Goal: Use online tool/utility: Utilize a website feature to perform a specific function

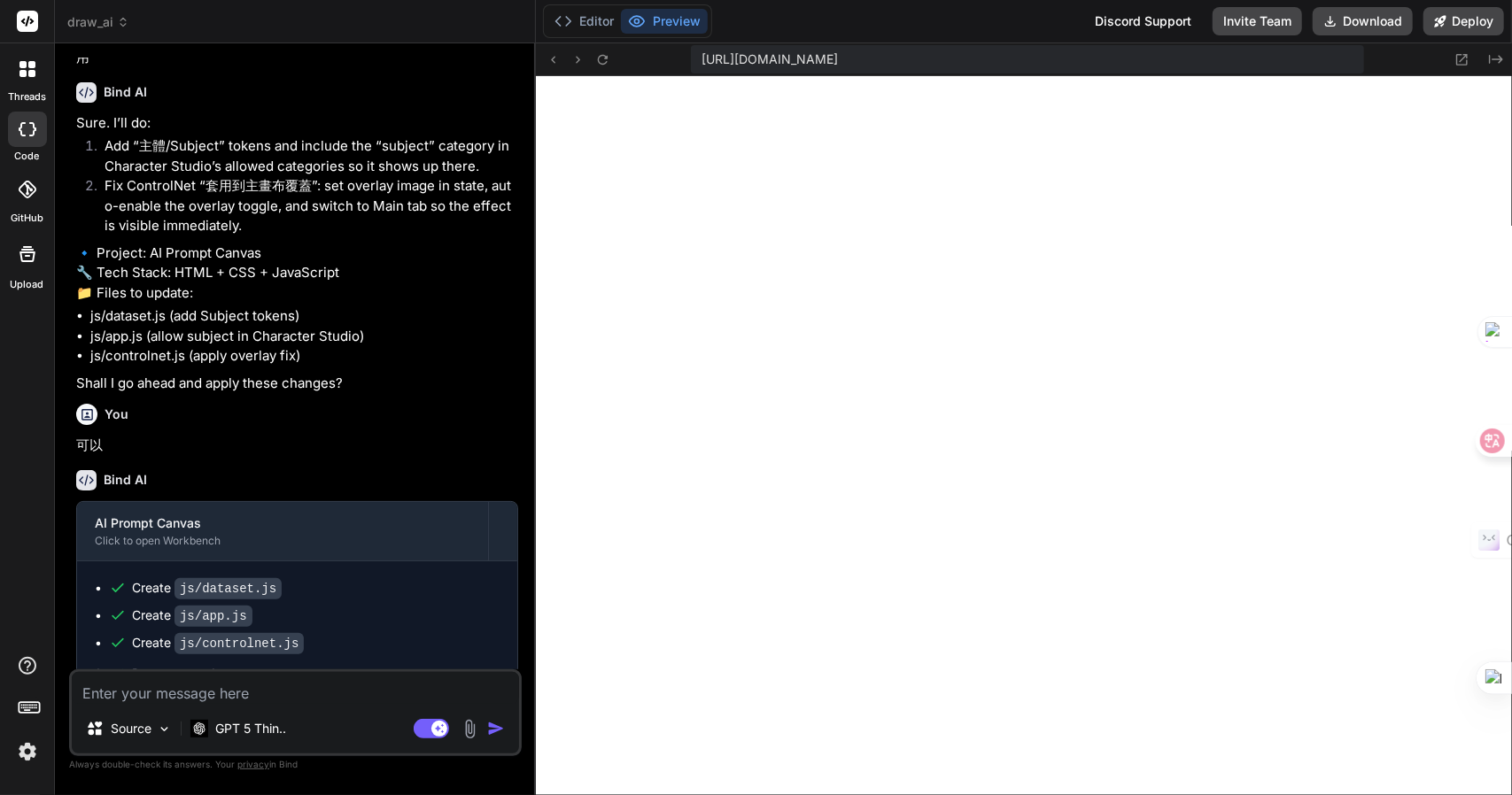
scroll to position [6888, 0]
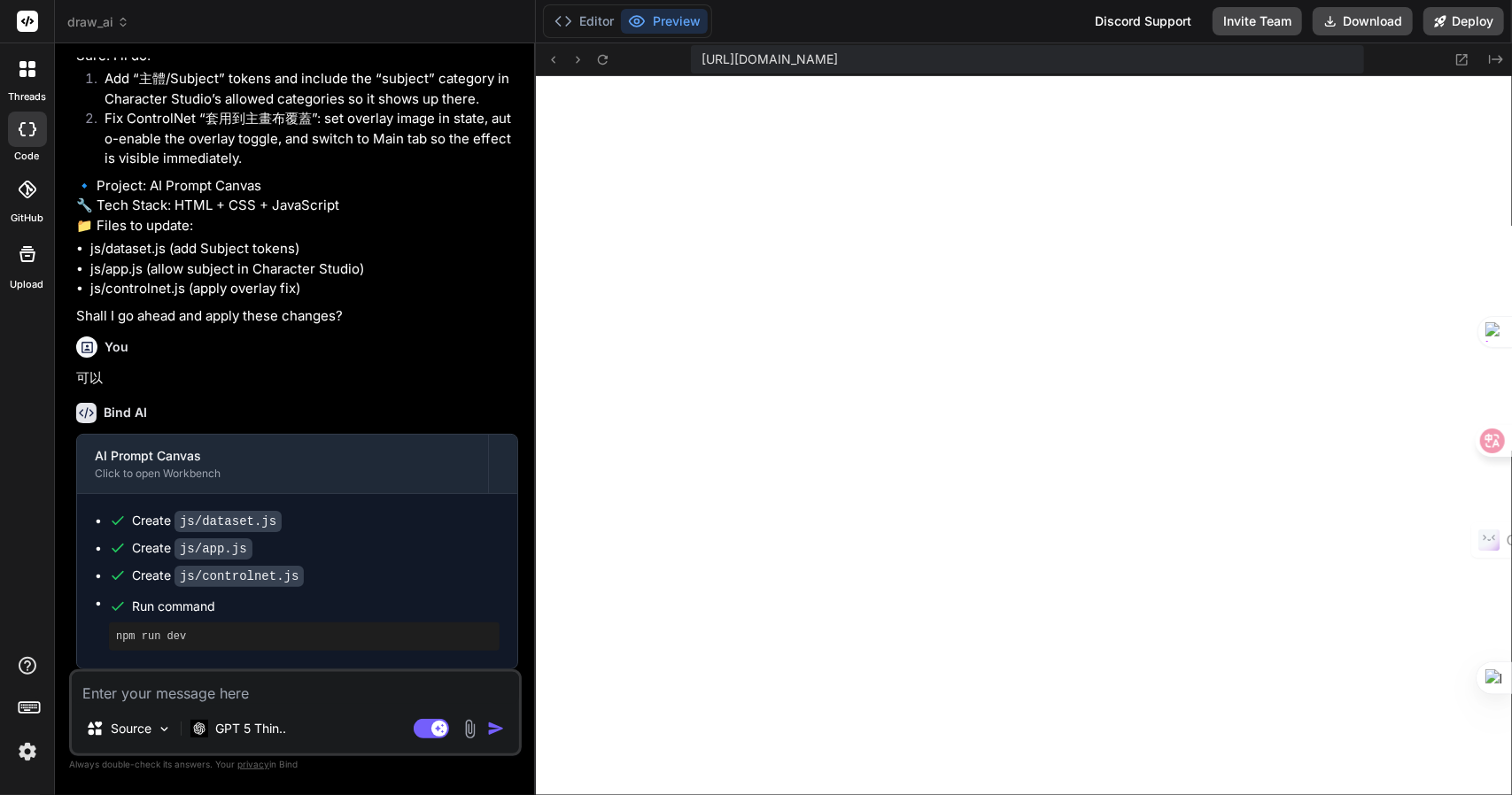
type textarea "line(hip, beKneeR); line(beKneeR, beHockR); line(beHockR, bePawR); circ(head, 2…"
type textarea "x"
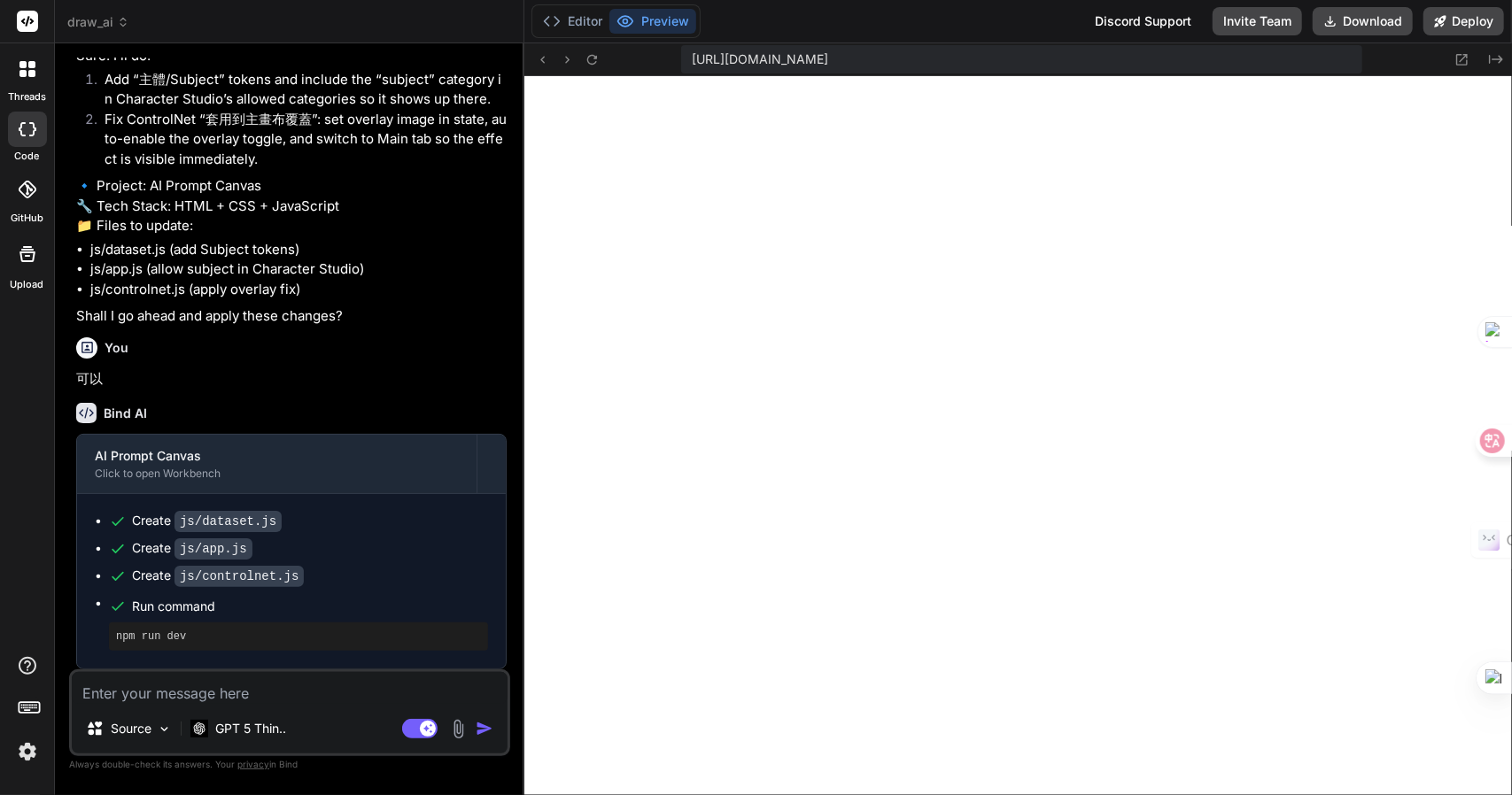
type textarea "circ(head, 26); } window.ControlNet = { initControlNet, requestResize }; })();"
type textarea "x"
type textarea "line(hip, beKnee); line(beKnee, beHock); line(beHock, bePaw); line(hip, beKneeR…"
type textarea "x"
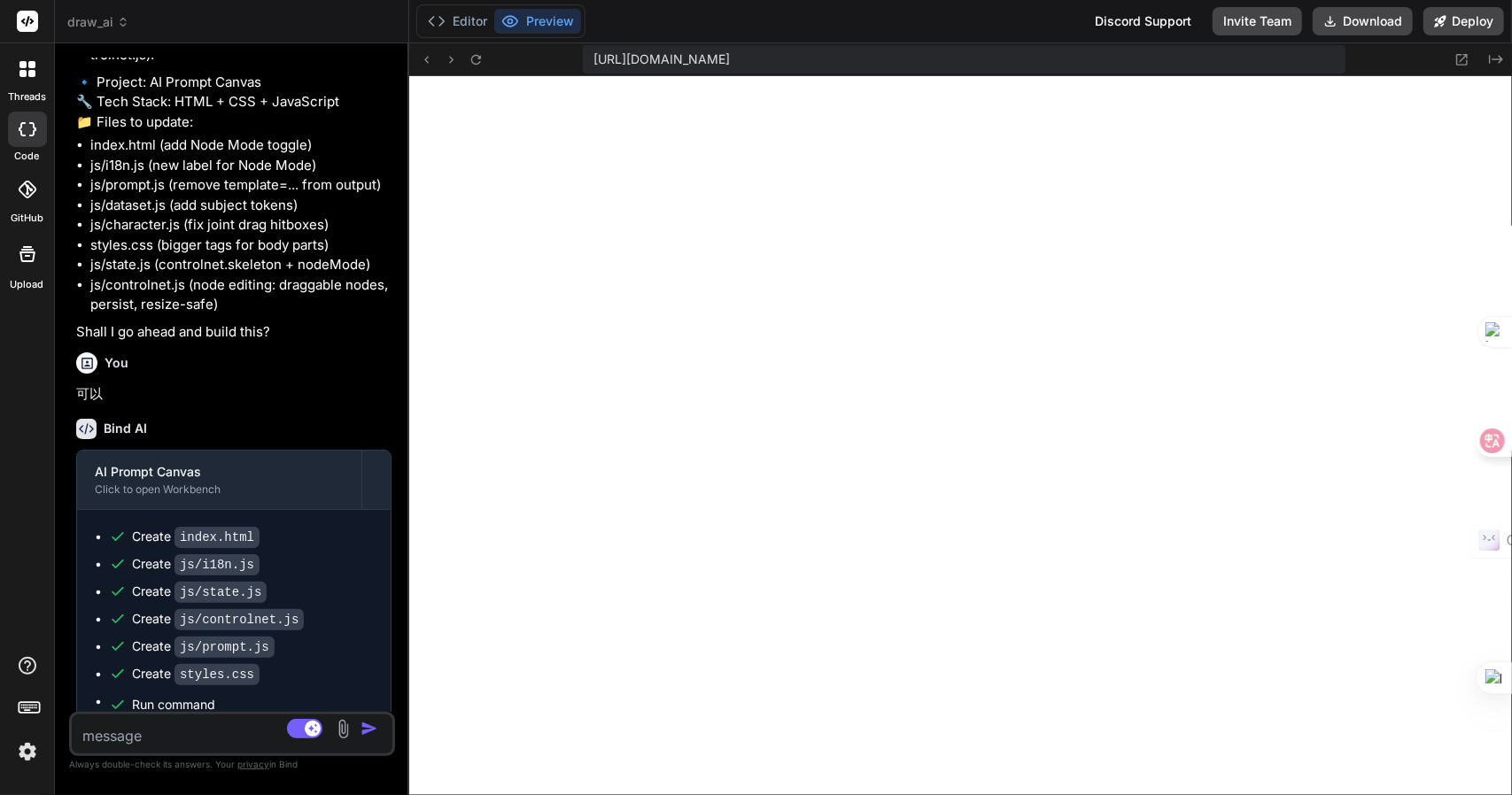
type textarea "circ(head, 26); } window.ControlNet = { initControlNet, requestResize }; })();"
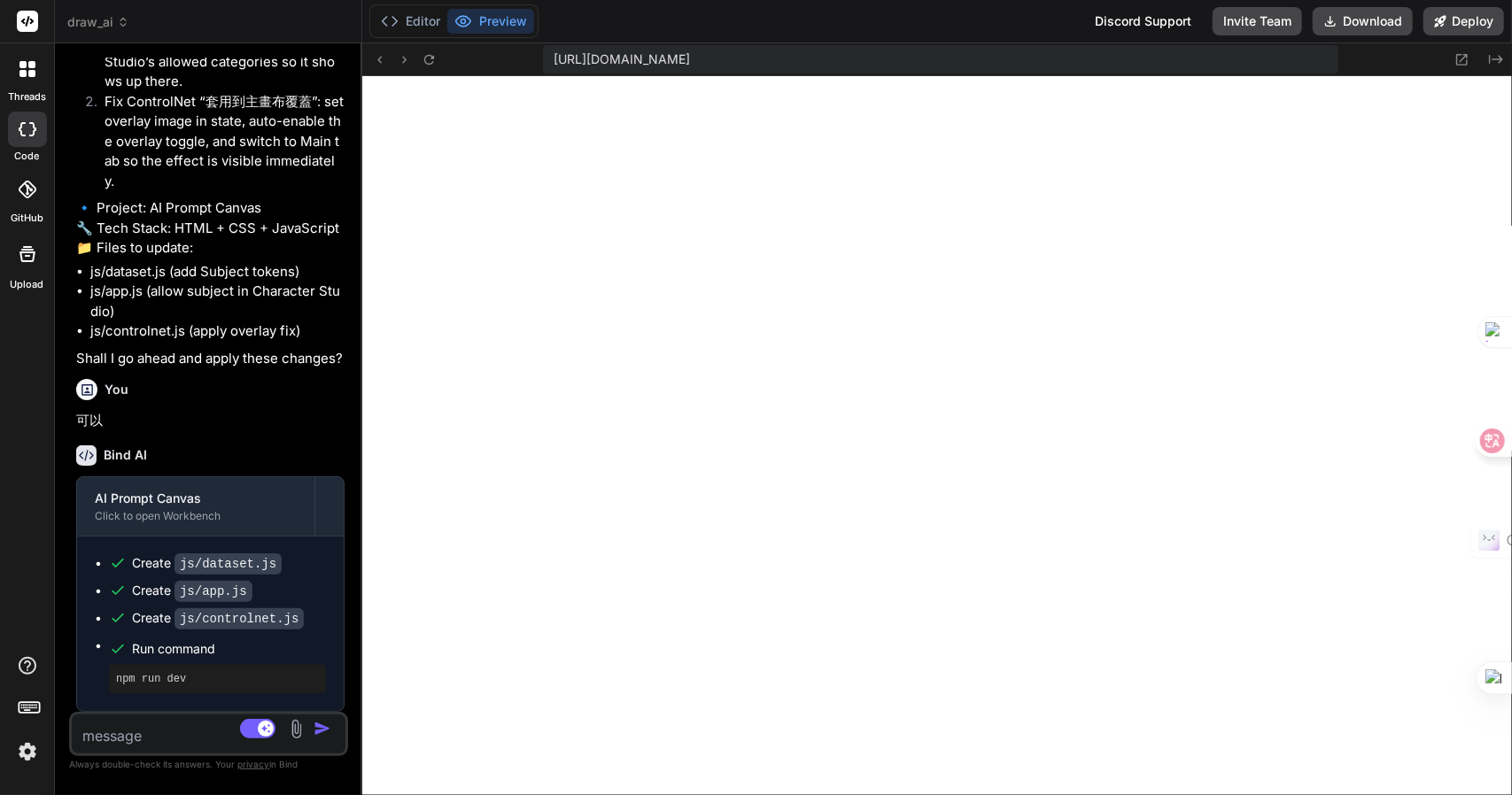
type textarea "x"
type textarea "window.ControlNet = { initControlNet, requestResize }; })();"
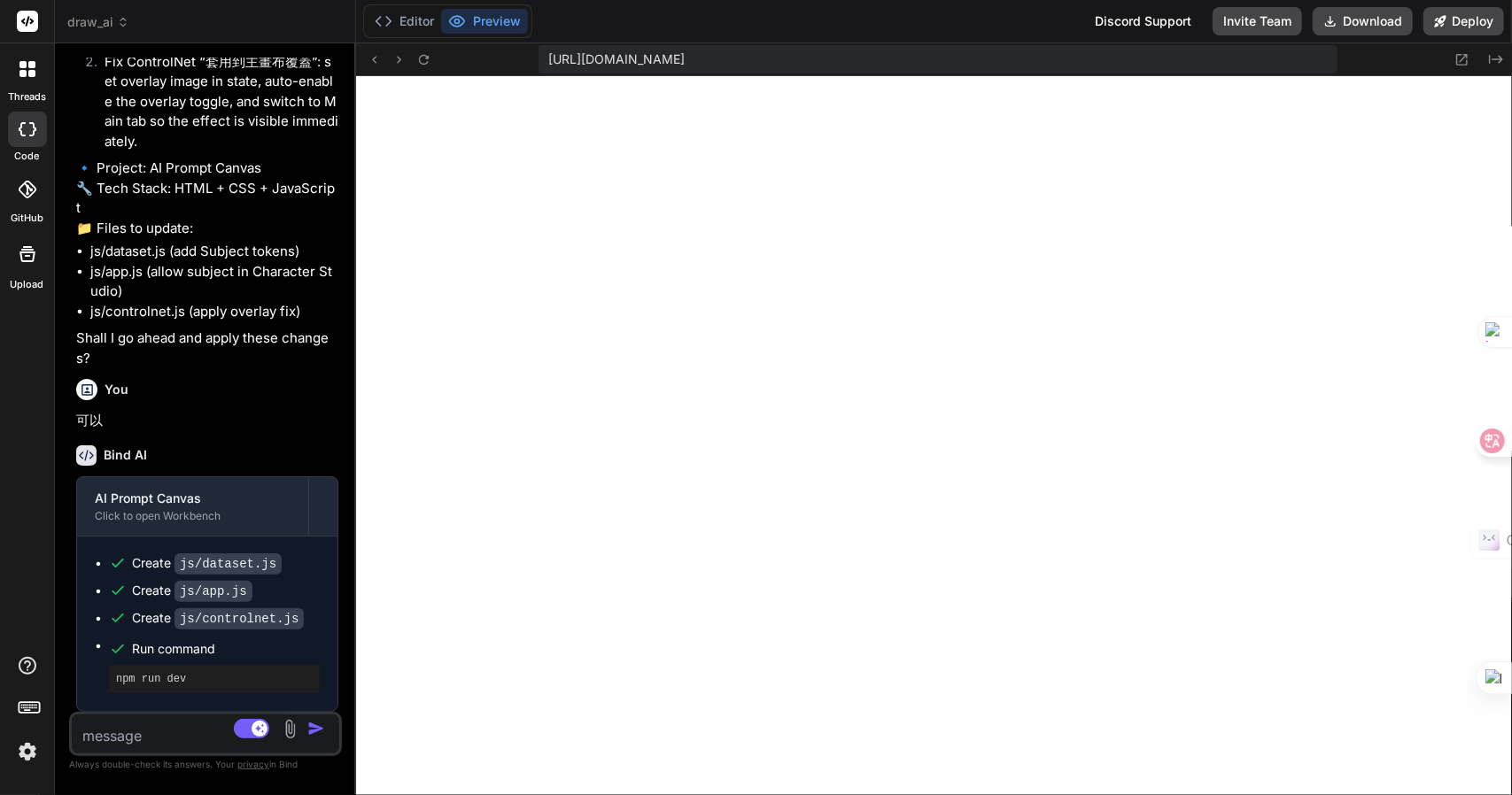
type textarea "x"
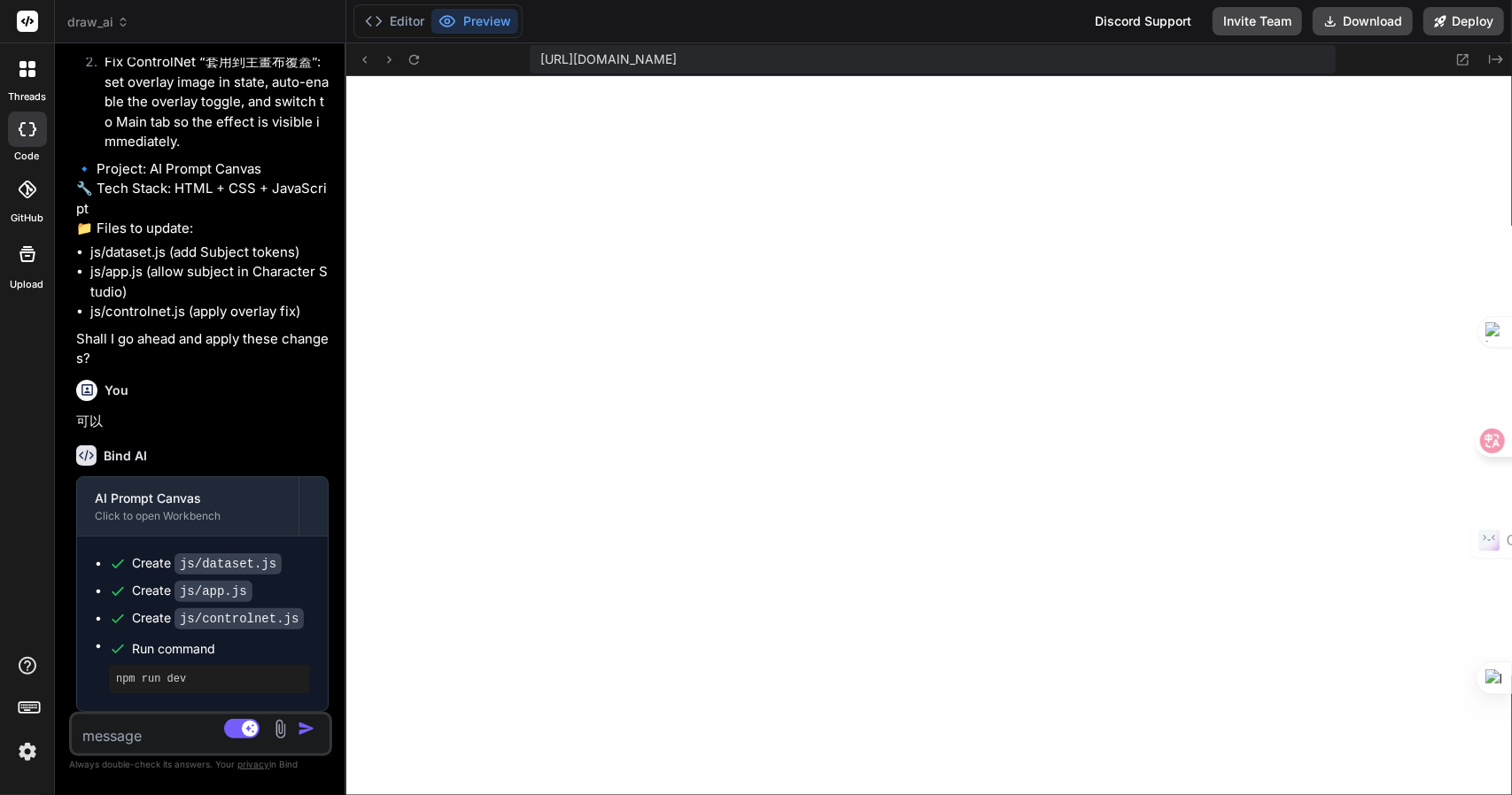
drag, startPoint x: 533, startPoint y: 288, endPoint x: 198, endPoint y: 314, distance: 336.0
click at [198, 314] on div "Bind AI Web Search Created with Pixso. Code Generator You 我想你設計一個AI 繪畫提示詞的網頁(HT…" at bounding box center [201, 420] width 291 height 752
click at [122, 721] on textarea at bounding box center [179, 730] width 215 height 31
type textarea "1"
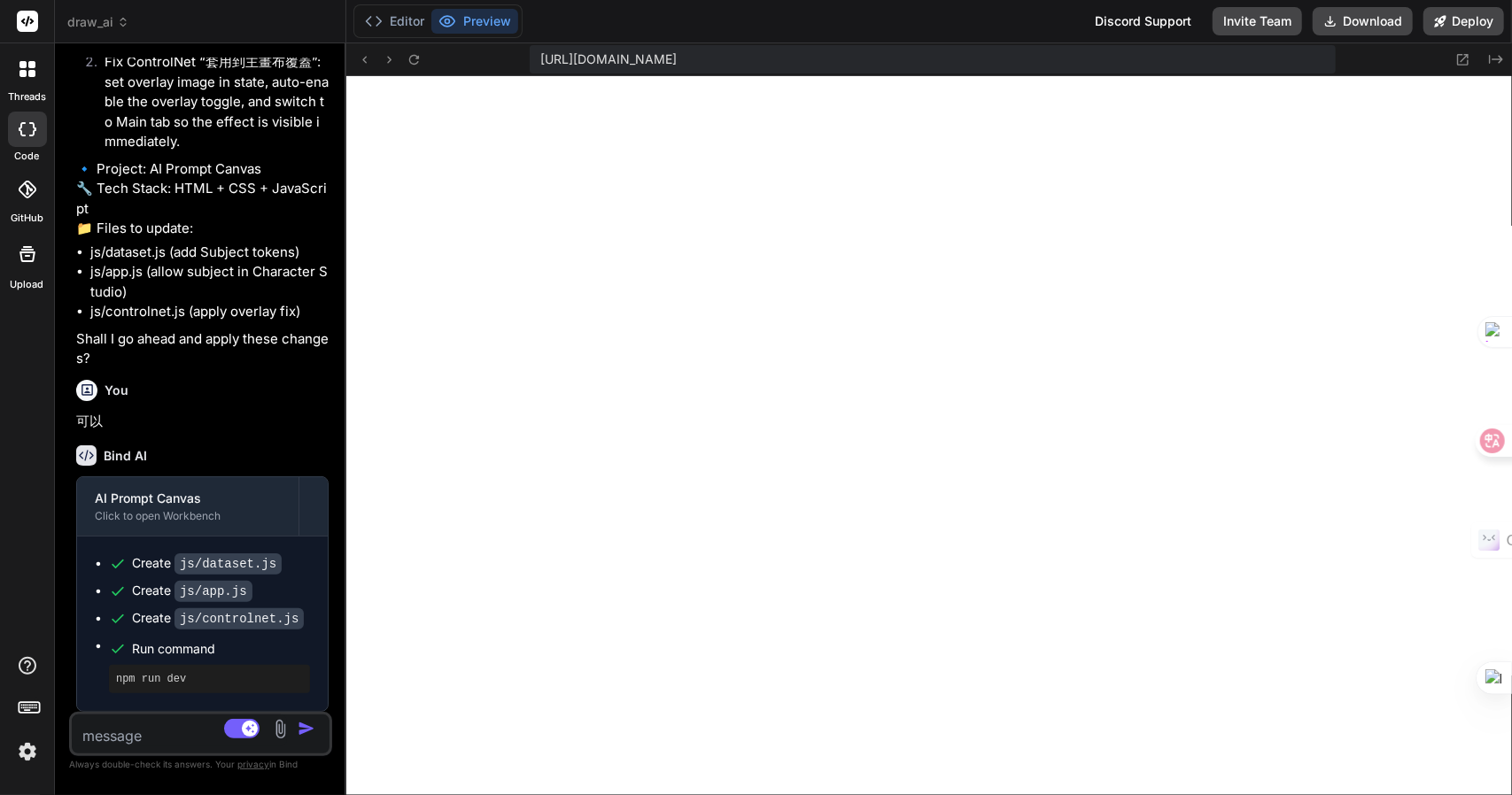
type textarea "x"
type textarea "1)"
type textarea "x"
type textarea "1)"
type textarea "x"
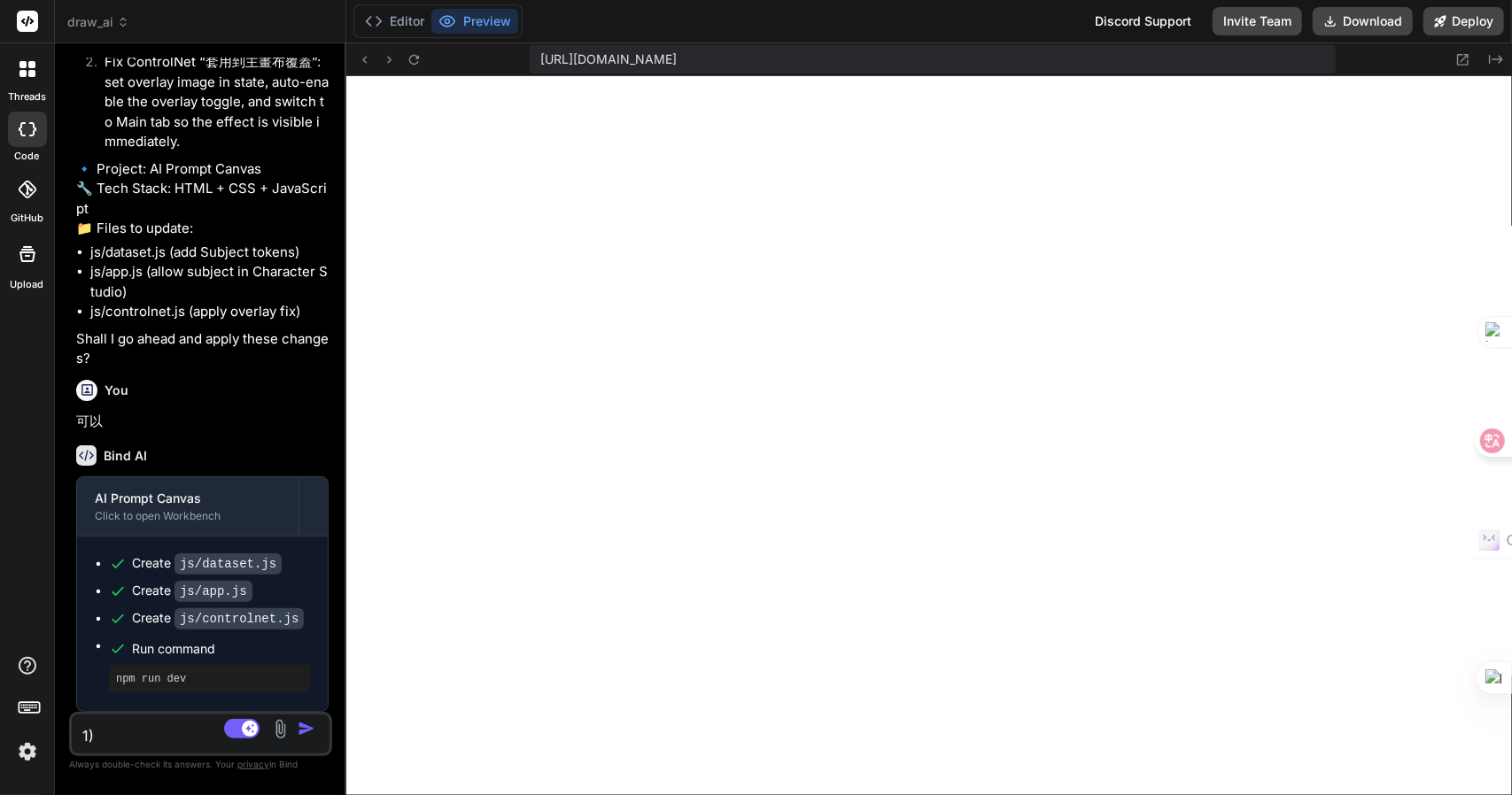
type textarea "1)"
type textarea "x"
type textarea "1"
type textarea "x"
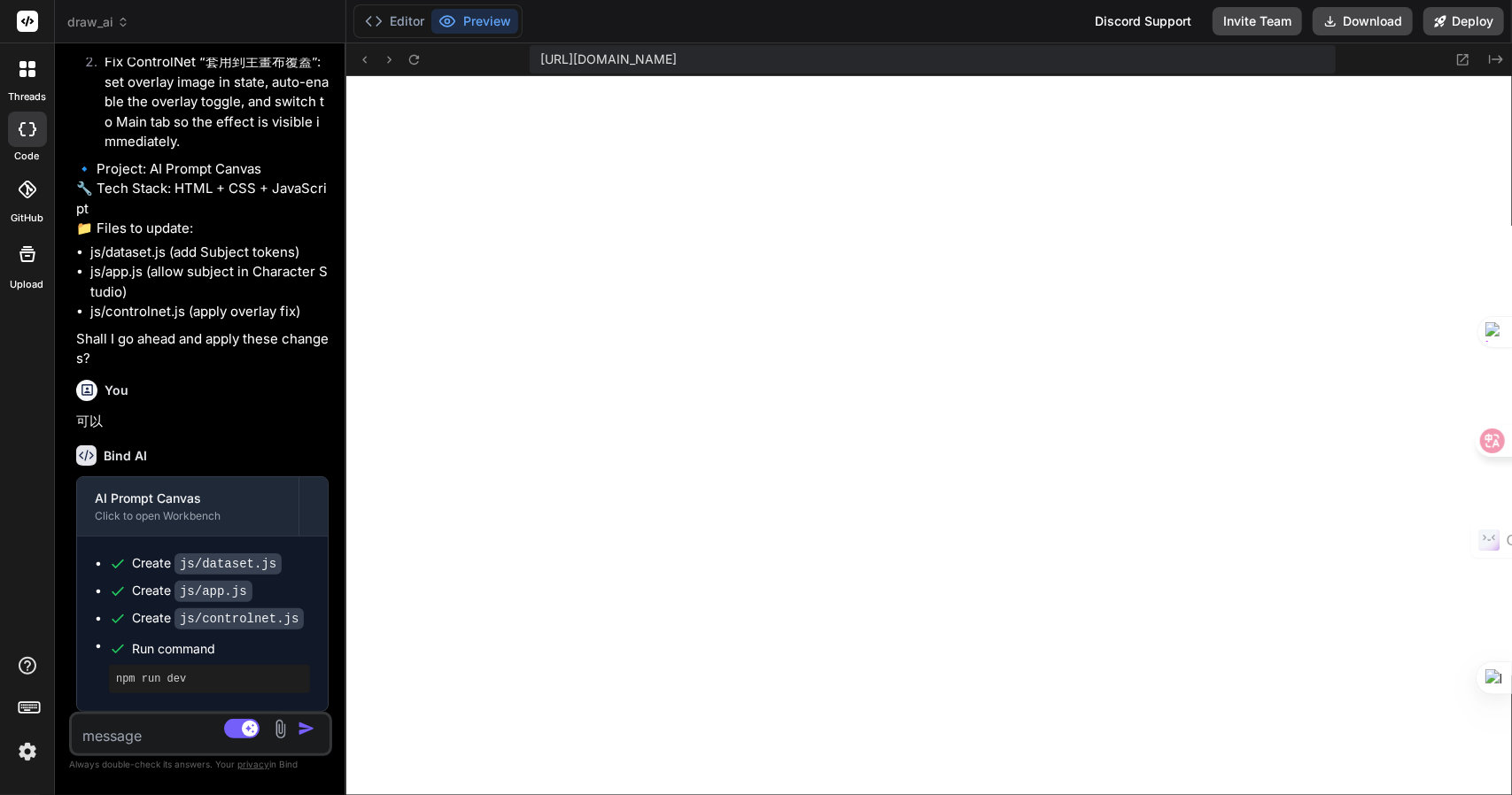
type textarea "水"
type textarea "x"
type textarea "水人"
type textarea "x"
type textarea "水人尸"
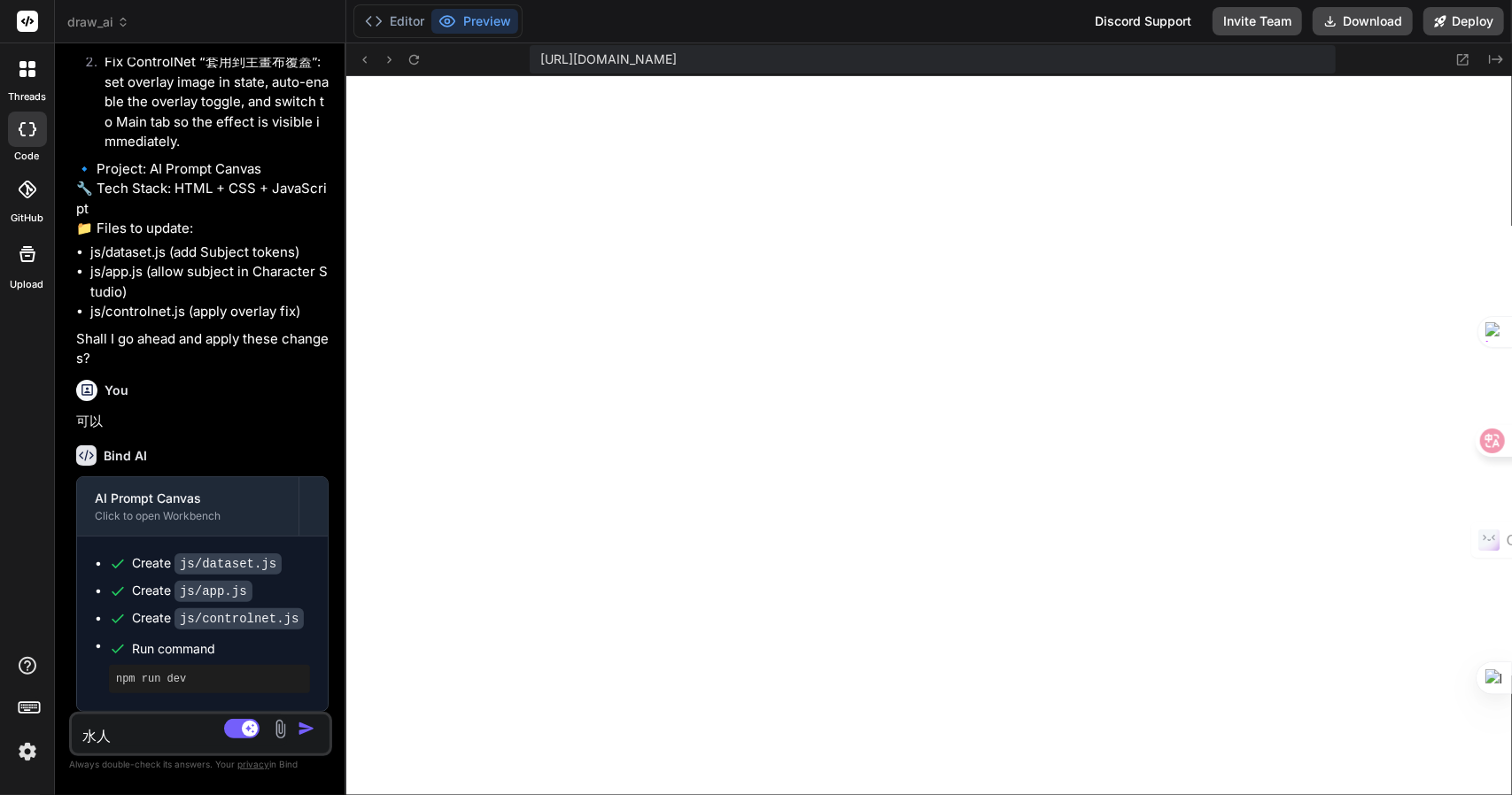
type textarea "x"
type textarea "水人尸土"
type textarea "x"
click at [150, 747] on div "Source GPT 5 Thin.. Agent Mode. When this toggle is activated, AI automatically…" at bounding box center [201, 734] width 263 height 45
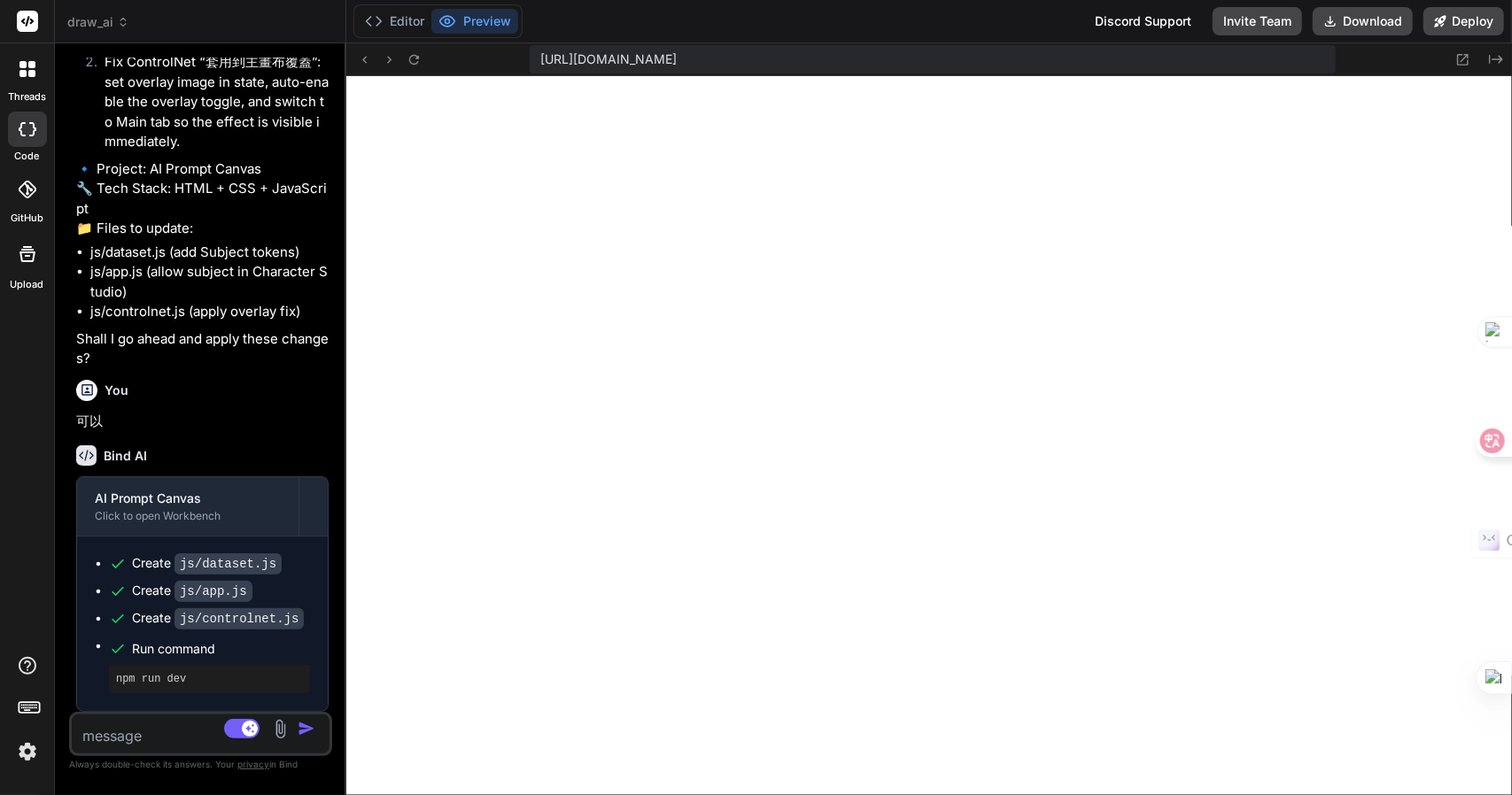
click at [146, 744] on textarea at bounding box center [179, 730] width 215 height 31
type textarea "大"
type textarea "x"
type textarea "大尸"
type textarea "x"
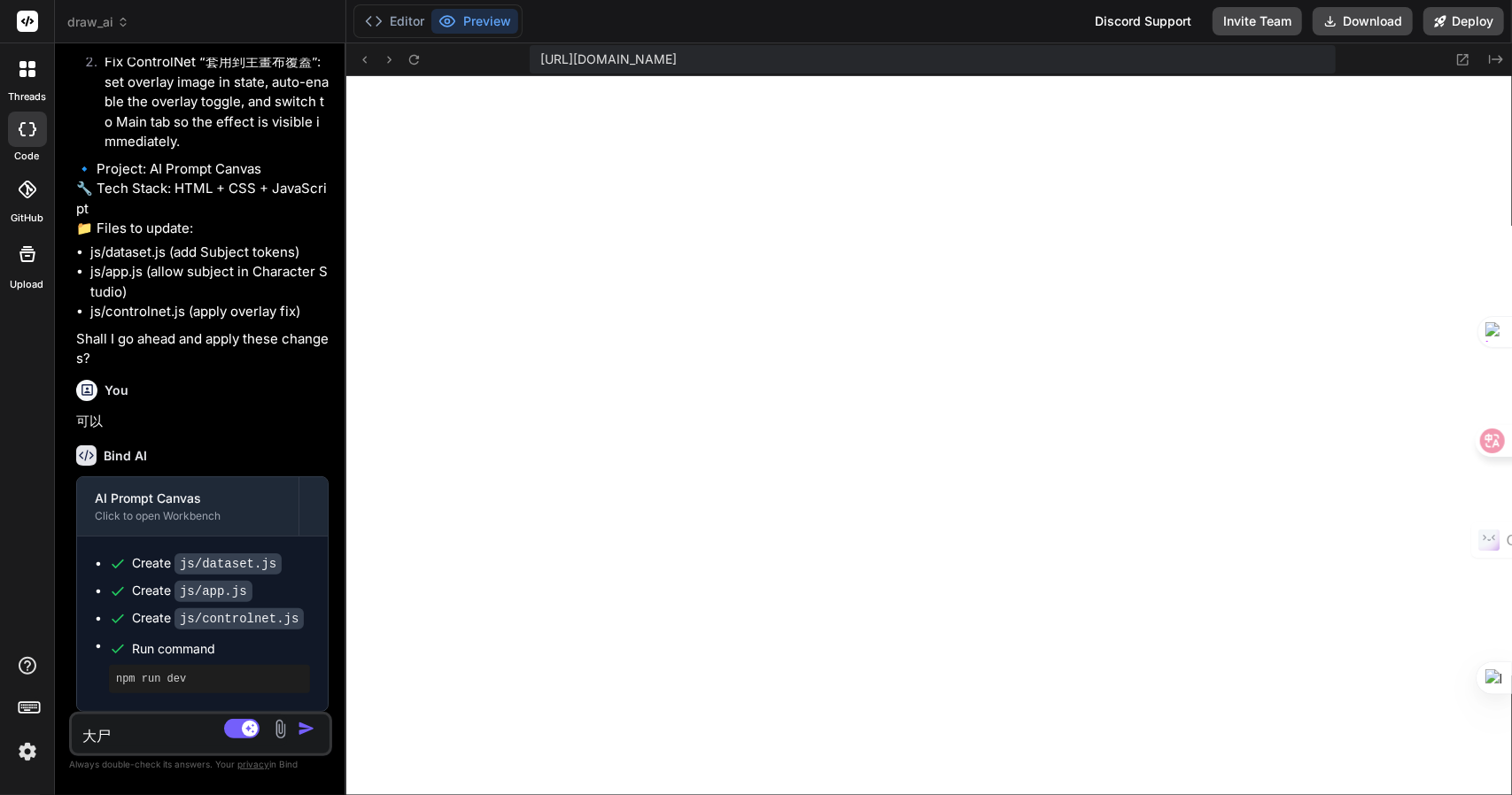
type textarea "大尸一"
type textarea "x"
type textarea "大尸一戈"
type textarea "x"
type textarea "套"
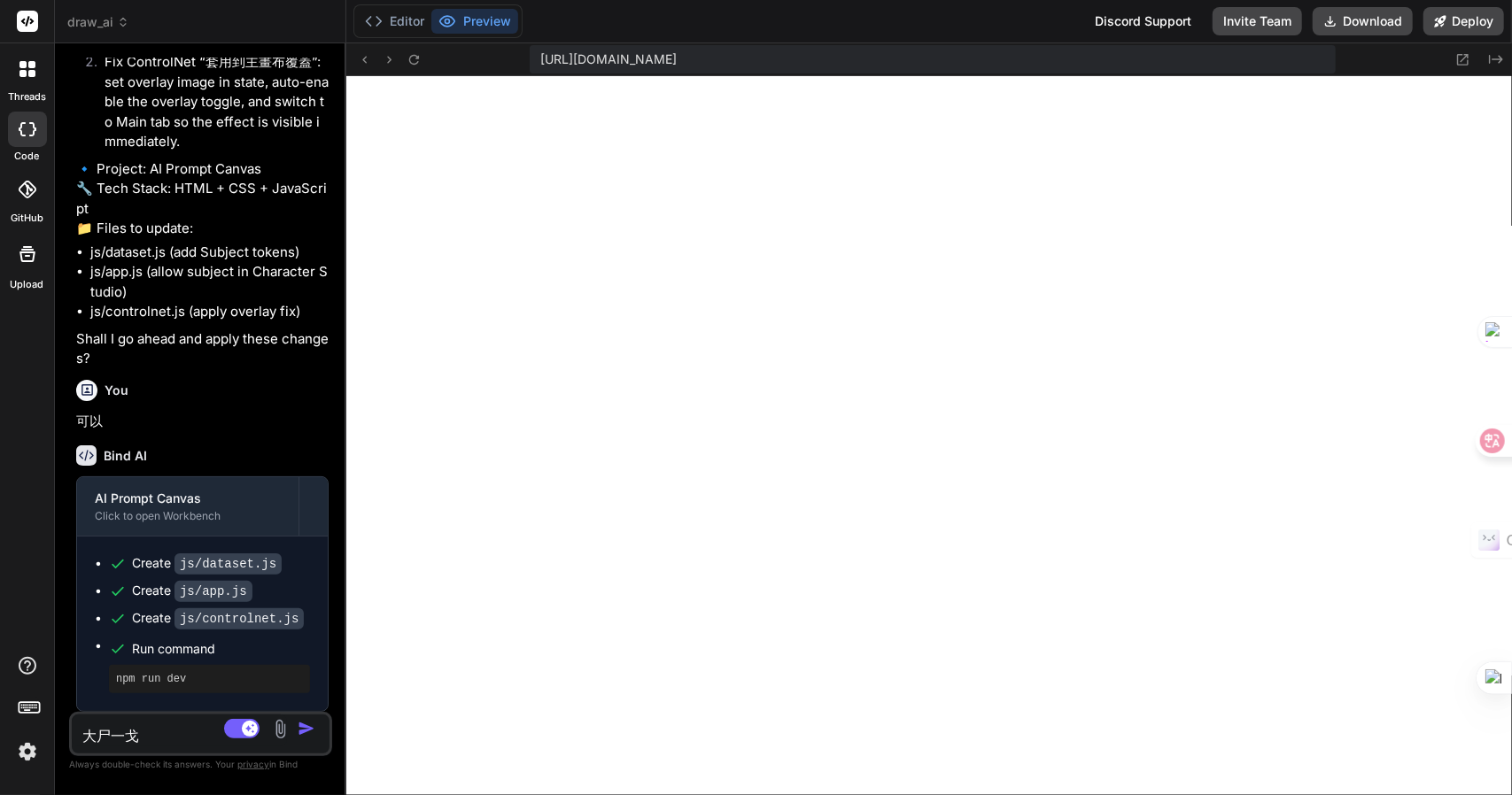
type textarea "x"
type textarea "套月"
type textarea "x"
type textarea "套月手"
type textarea "x"
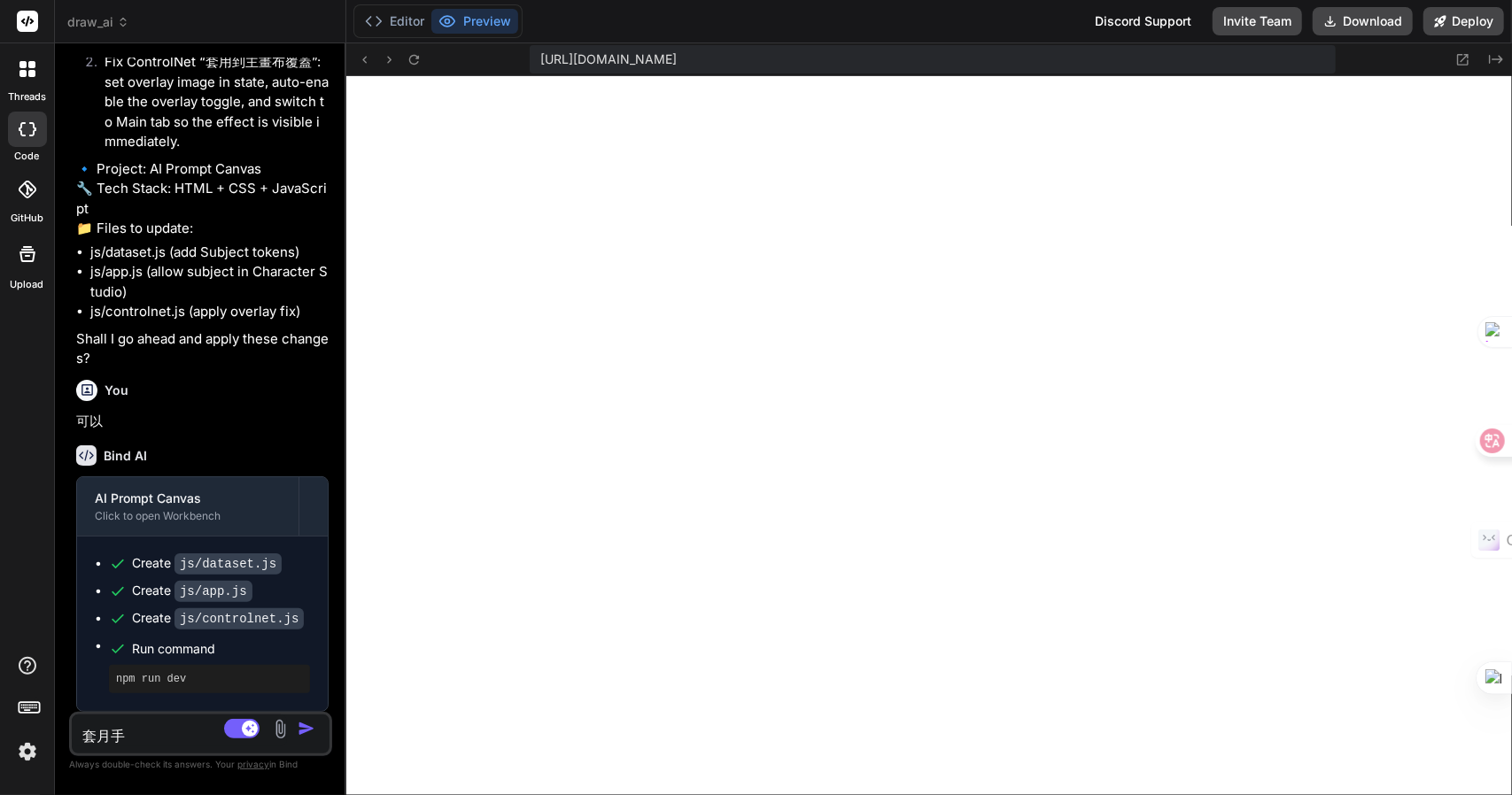
type textarea "套用"
type textarea "x"
type textarea "套用一"
type textarea "x"
type textarea "套用一土"
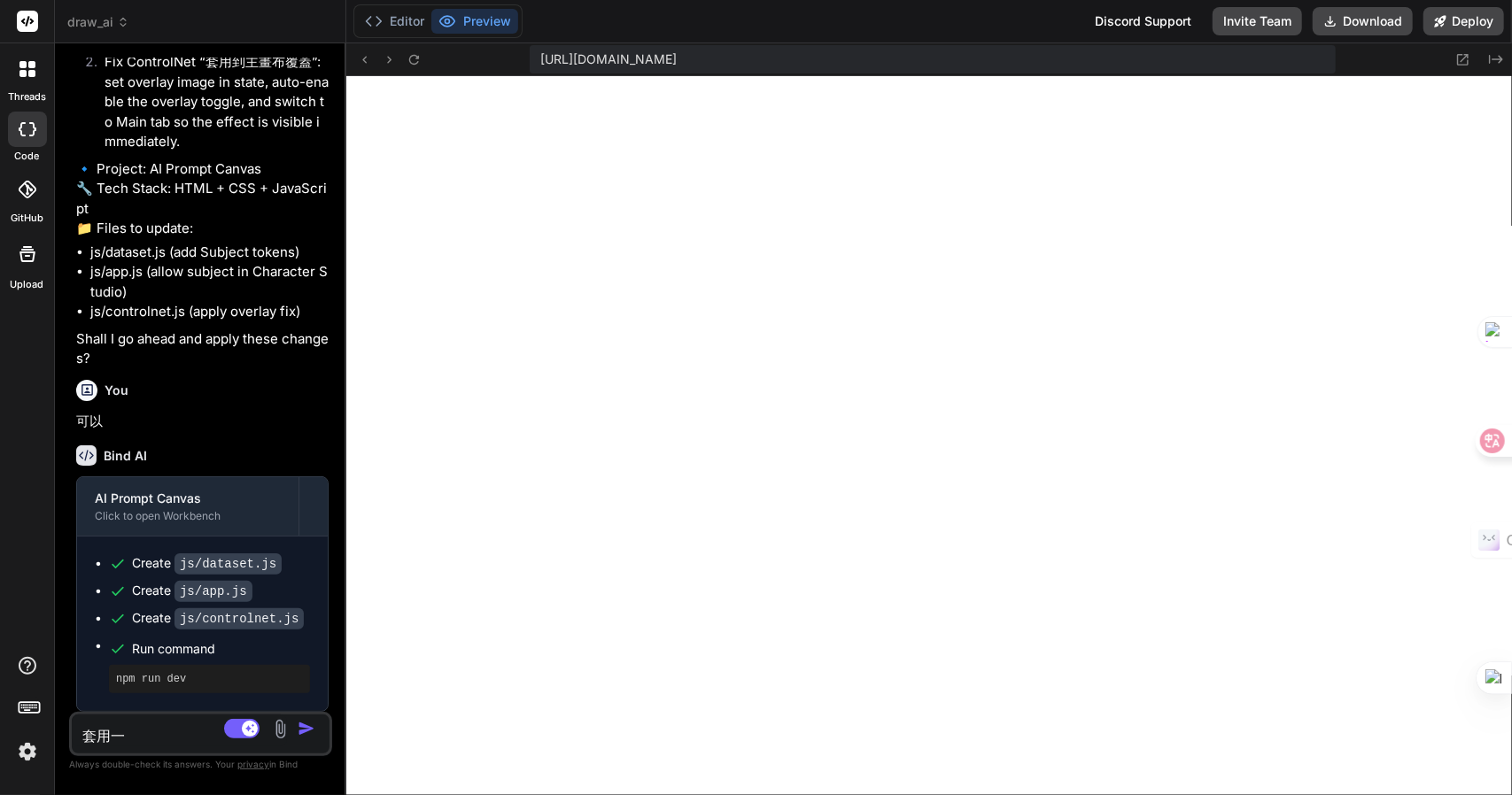
type textarea "x"
type textarea "套用一土中"
type textarea "x"
type textarea "套用一土中弓"
type textarea "x"
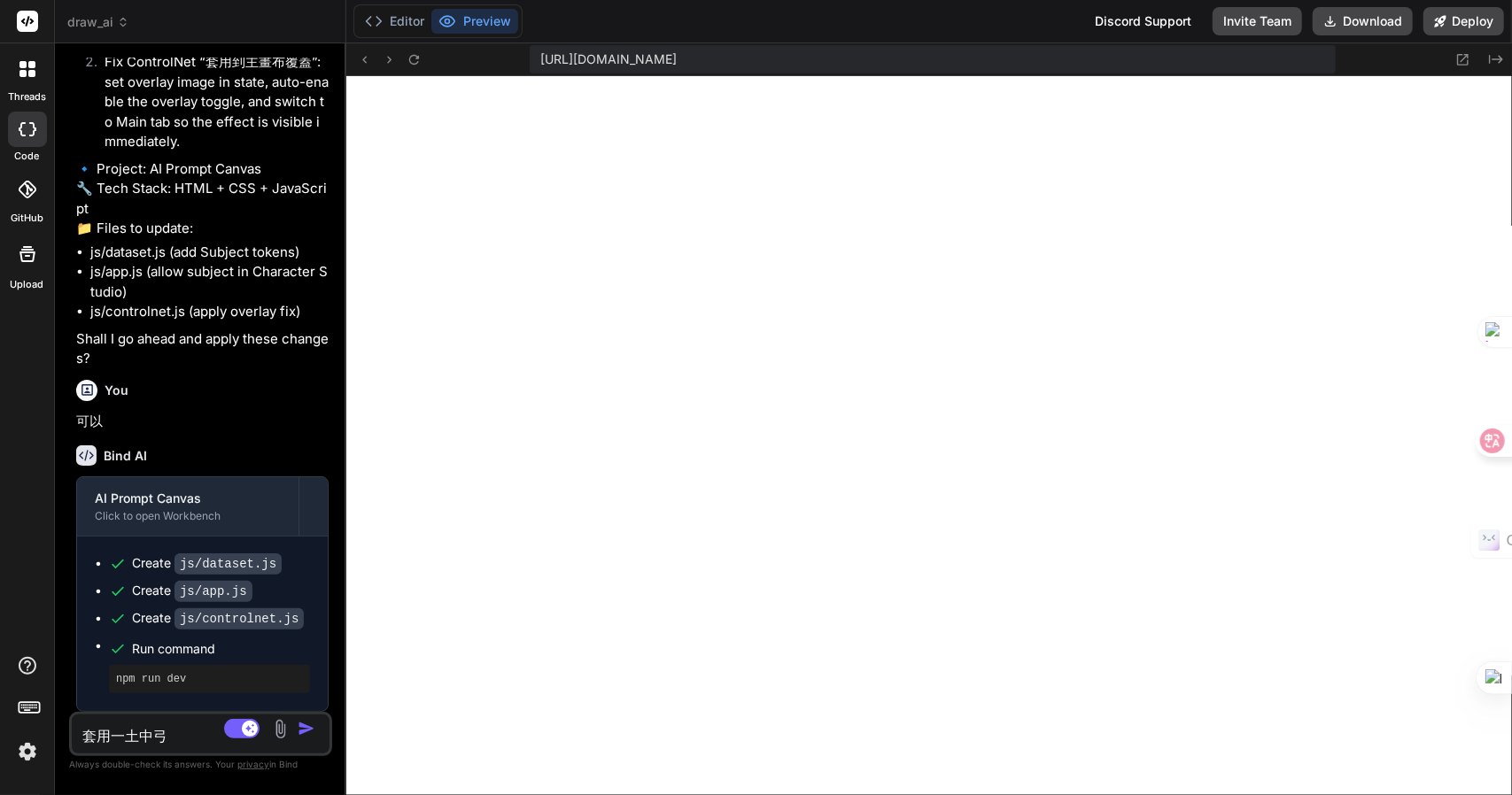
type textarea "套用到"
type textarea "x"
type textarea "套用到卜"
type textarea "x"
type textarea "套用到卜土"
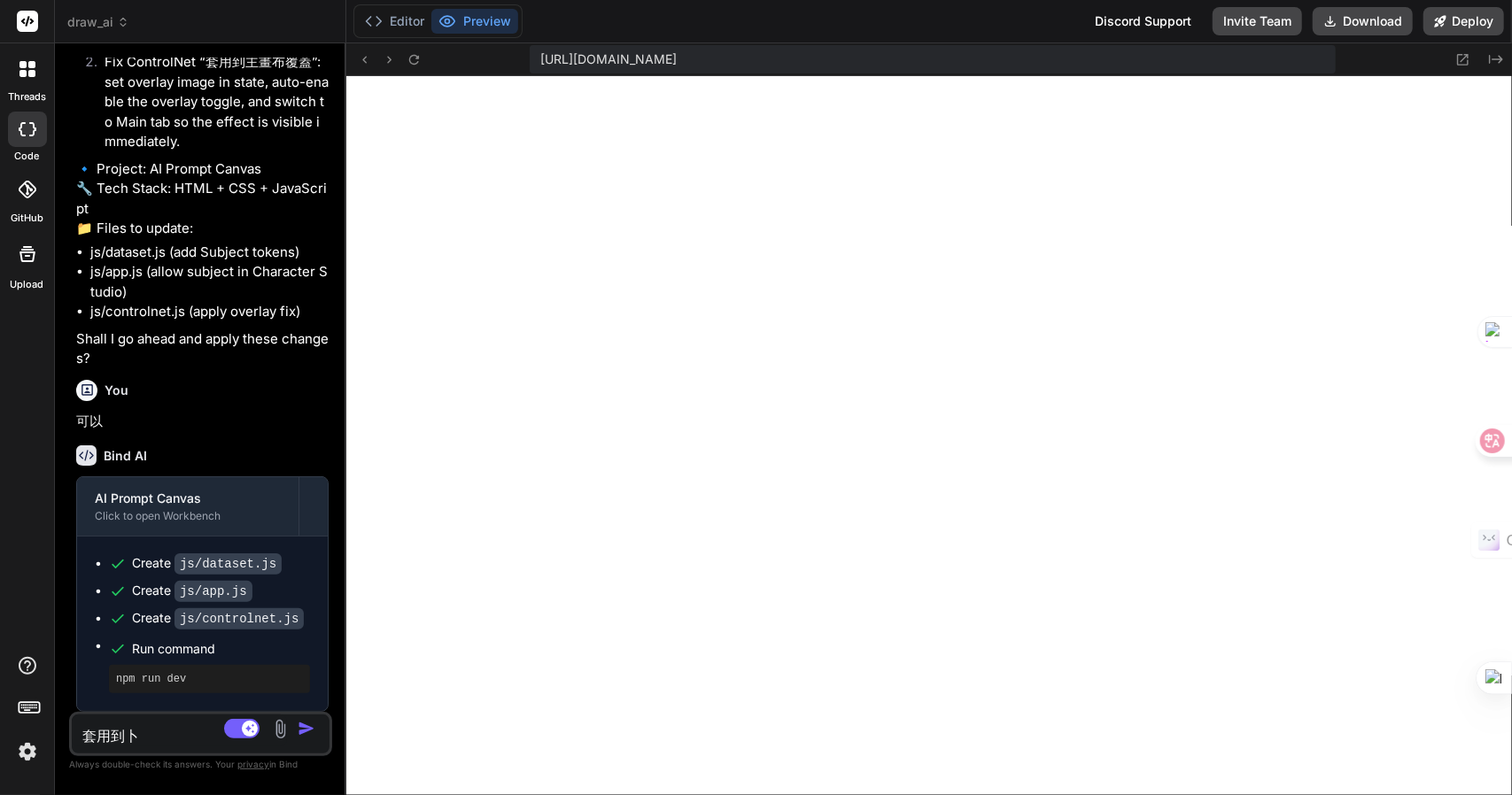
type textarea "x"
type textarea "套用到主"
type textarea "x"
type textarea "套用到主中"
type textarea "x"
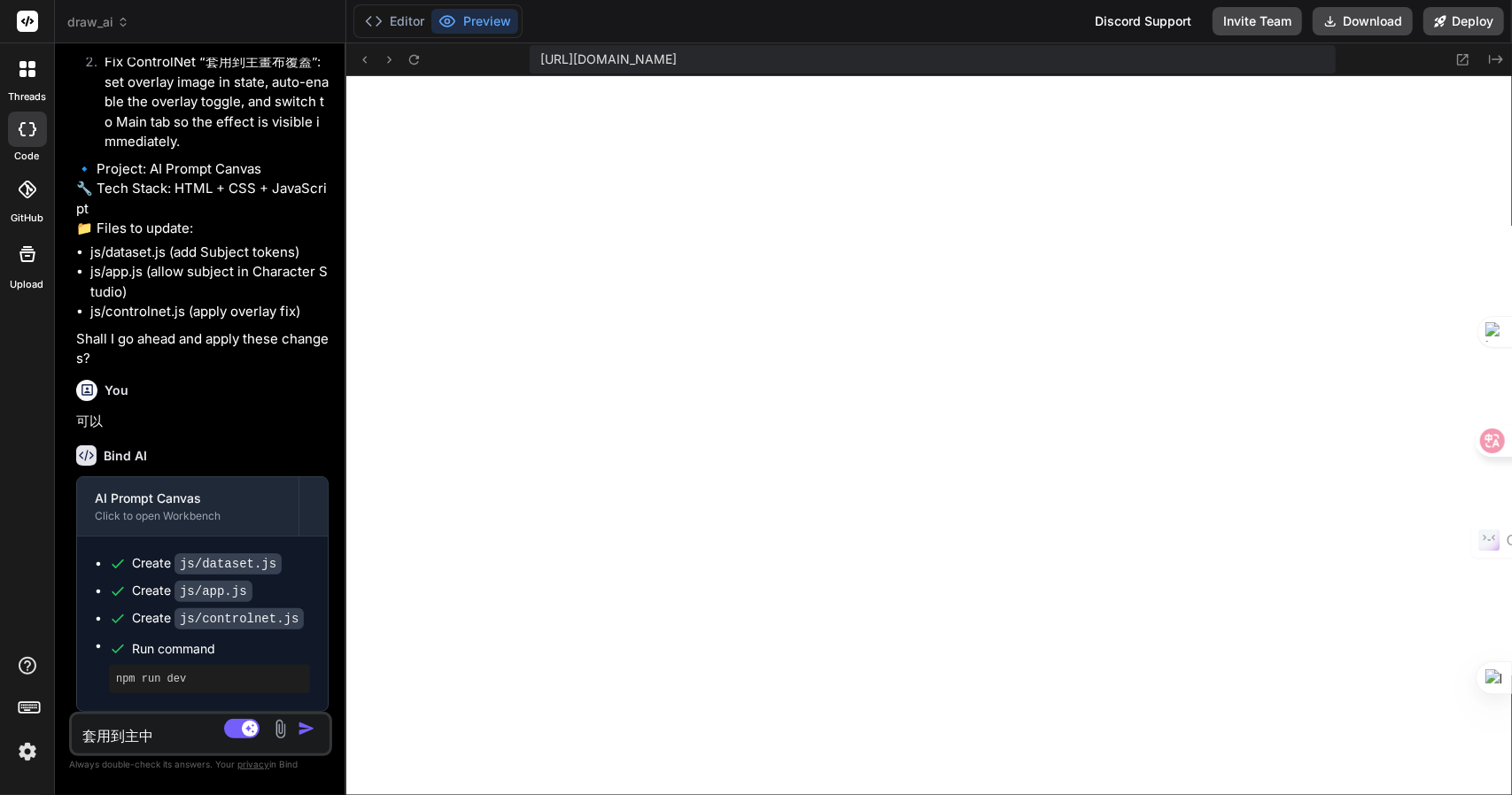
type textarea "套用到主中土"
type textarea "x"
type textarea "套用到主中[PERSON_NAME]"
type textarea "x"
type textarea "套用到主中[PERSON_NAME]"
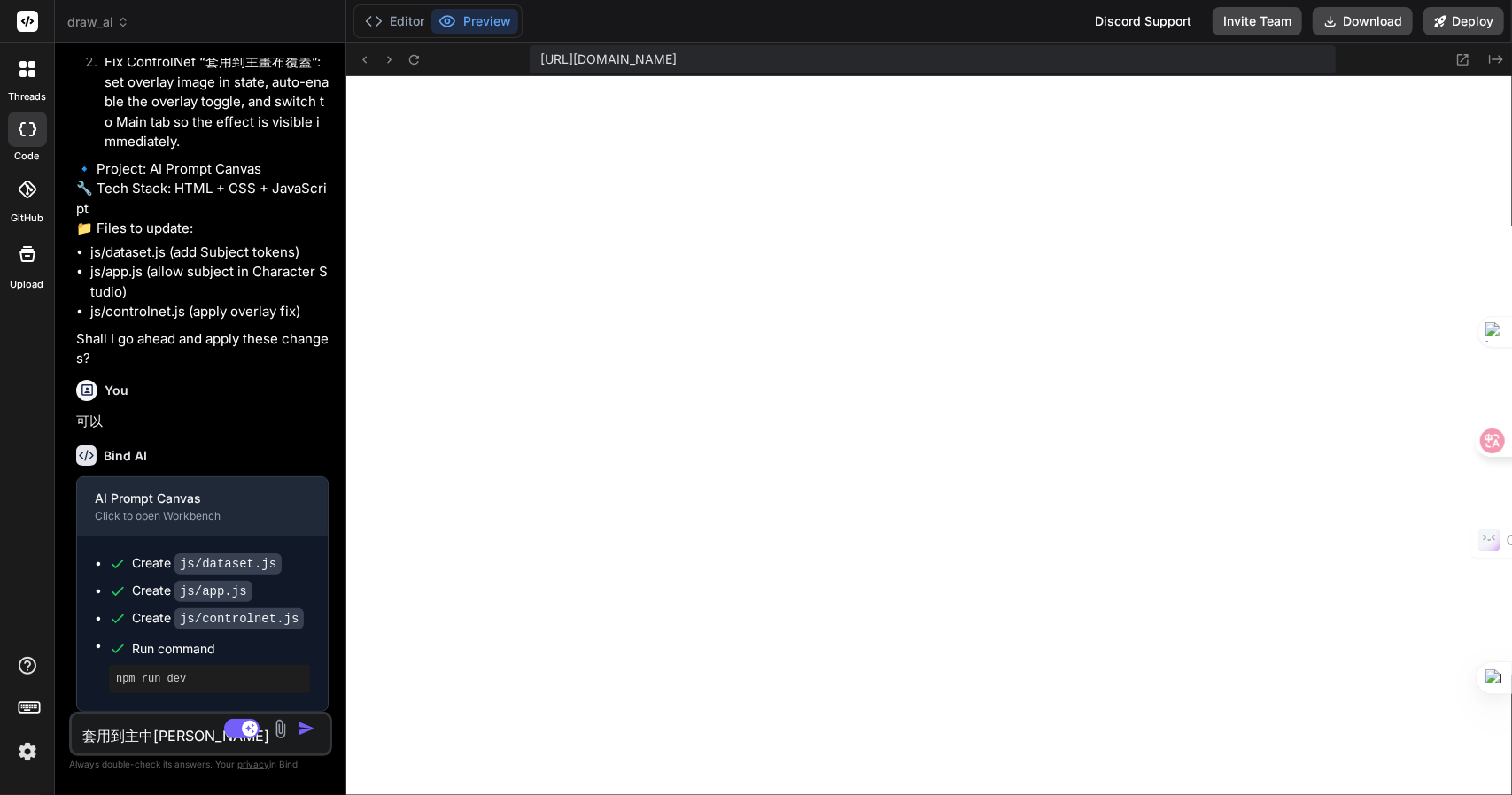
type textarea "x"
type textarea "套用到主畫"
type textarea "x"
type textarea "套用到主畫大"
type textarea "x"
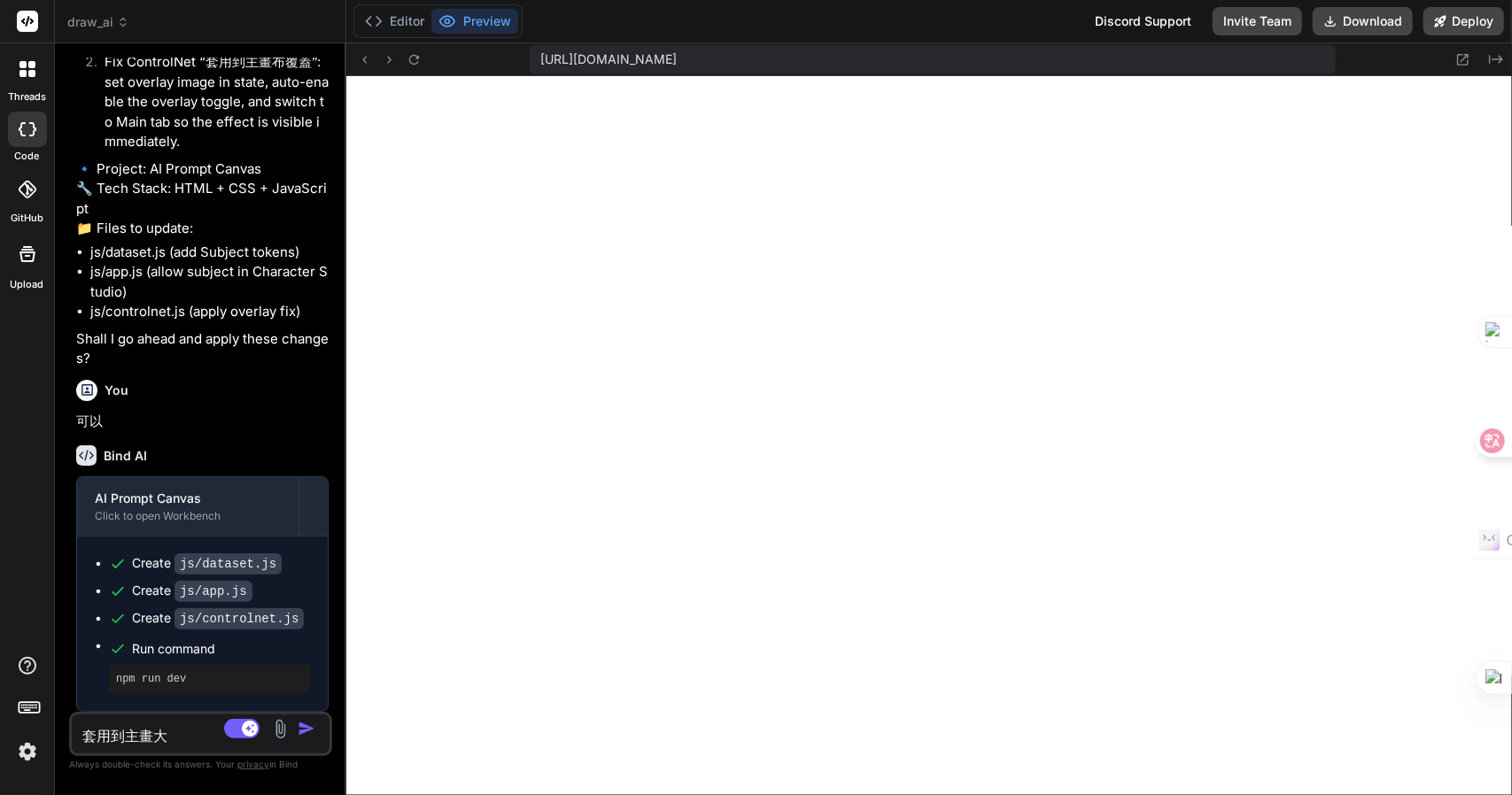
type textarea "套用到主畫大中"
type textarea "x"
type textarea "套用到主畫大中月"
type textarea "x"
type textarea "套用到主畫布"
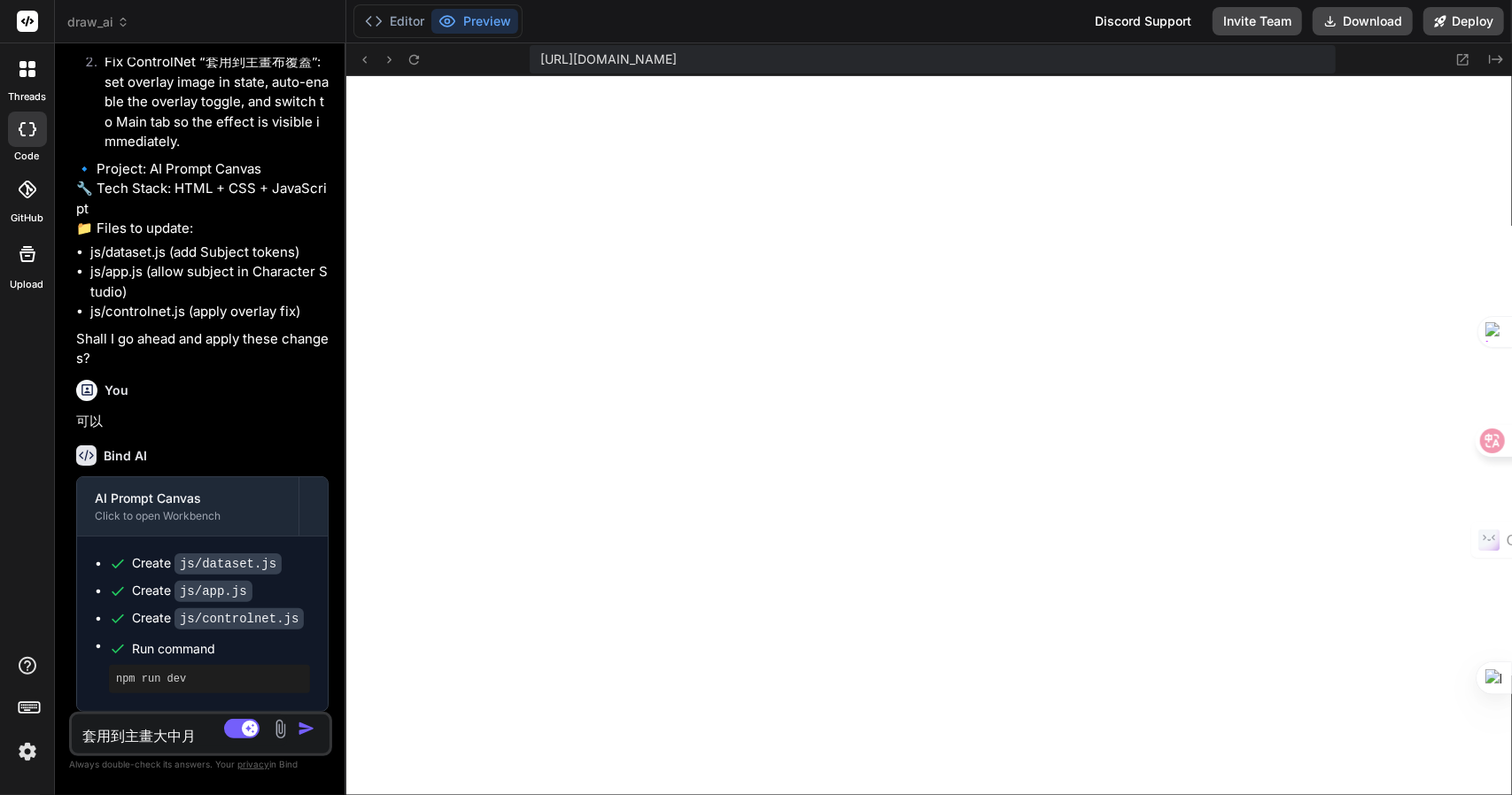
type textarea "x"
type textarea "C套用到主畫布"
type textarea "x"
type textarea "Co套用到主畫布"
type textarea "x"
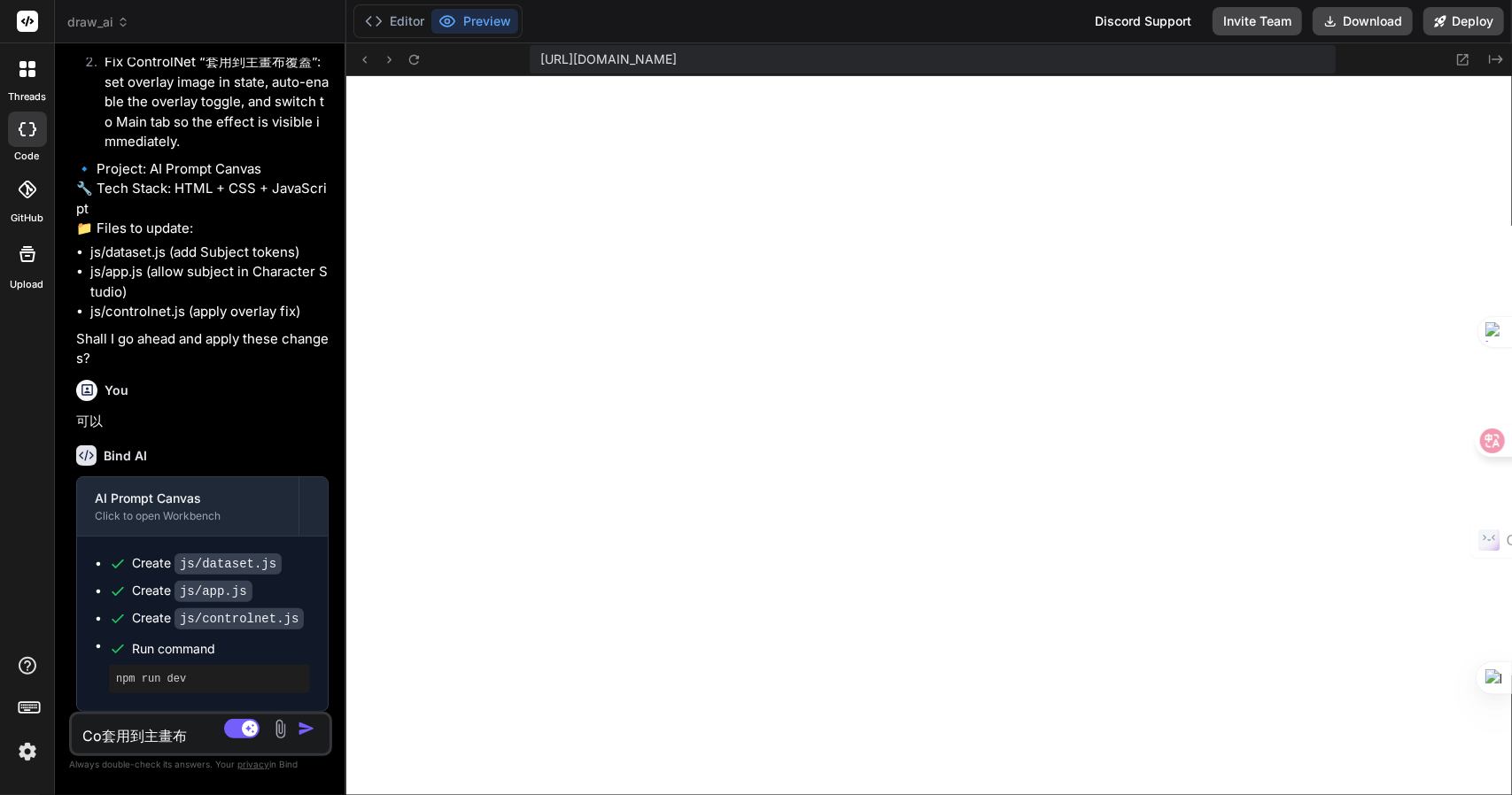
type textarea "Con套用到主畫布"
type textarea "x"
type textarea "Cont套用到主畫布"
type textarea "x"
type textarea "Contr套用到主畫布"
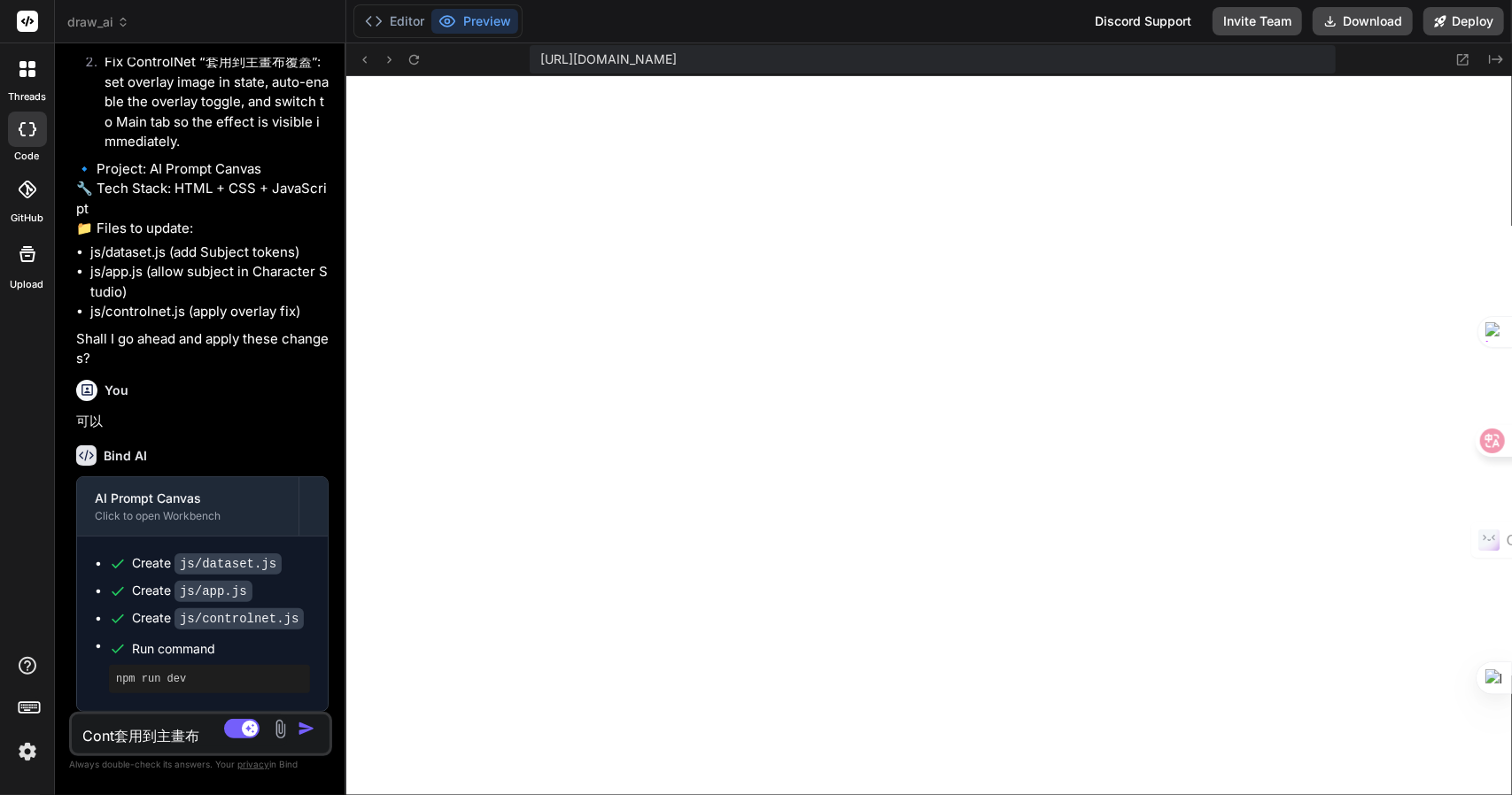
type textarea "x"
type textarea "Contro套用到主畫布"
type textarea "x"
type textarea "Control套用到主畫布"
type textarea "x"
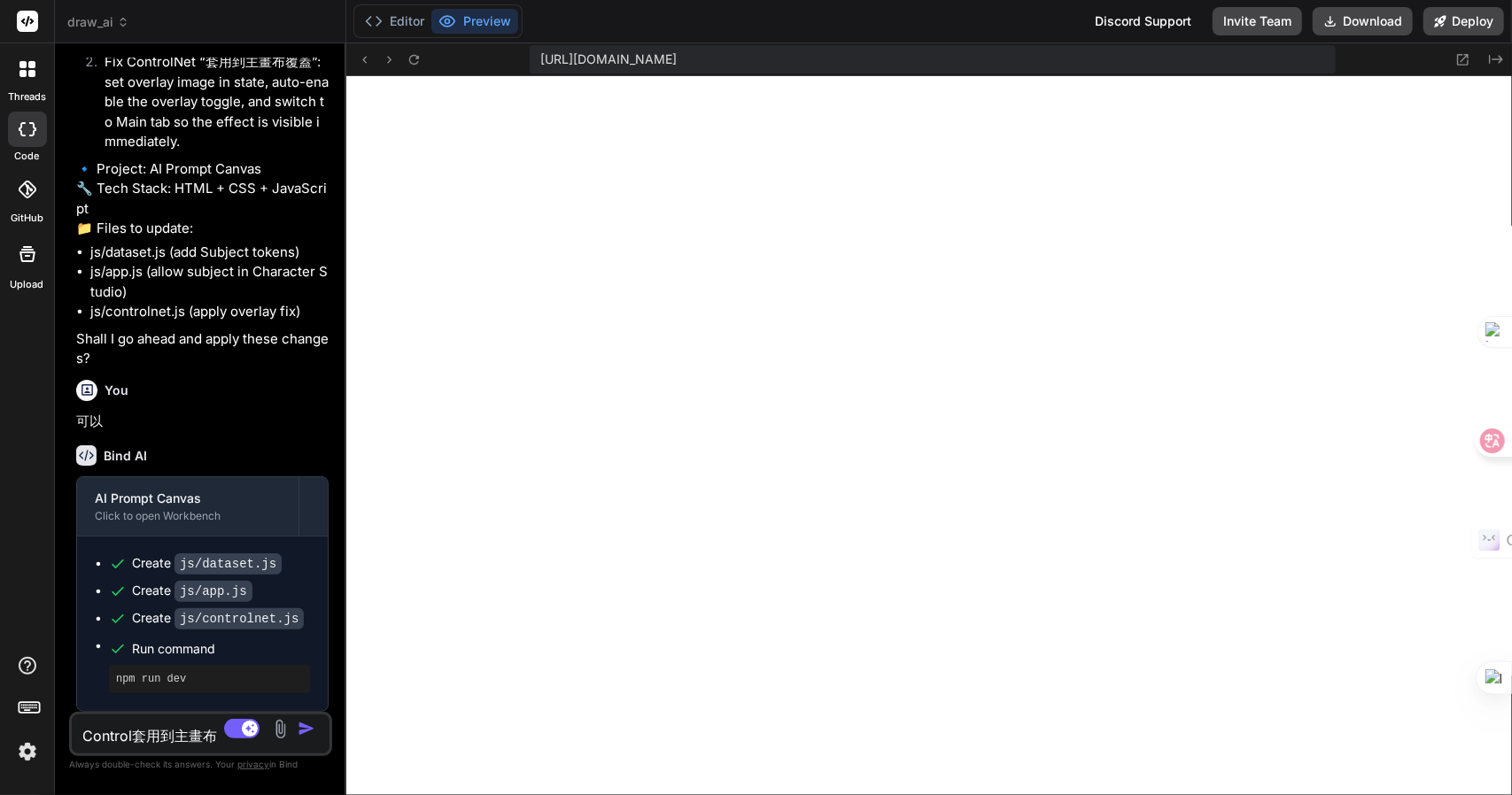
type textarea "ControlN套用到主畫布"
type textarea "x"
type textarea "ControlNe套用到主畫布"
type textarea "x"
type textarea "ControlNet套用到主畫布"
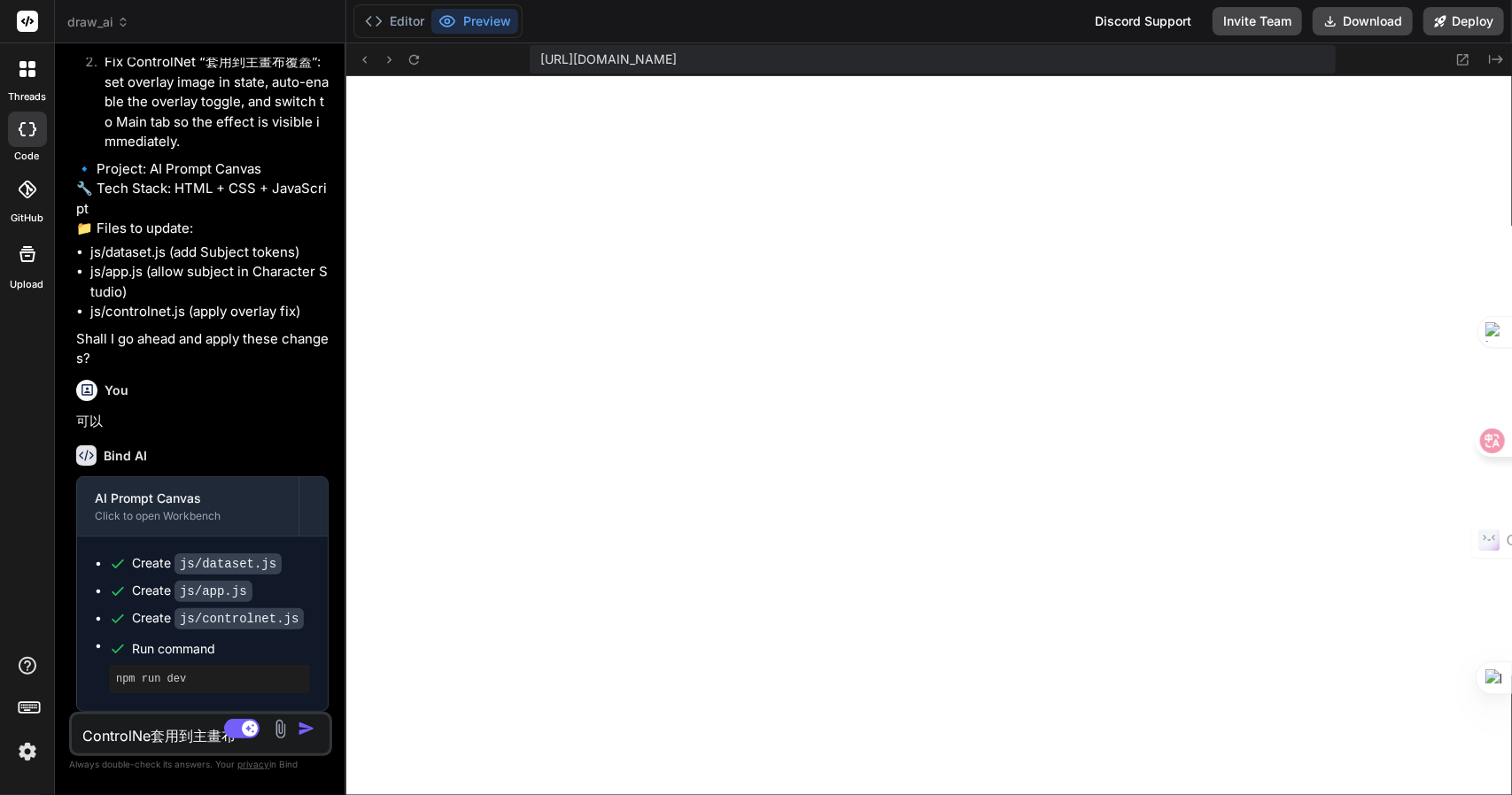
type textarea "x"
type textarea "ControlNet手套用到主畫布"
type textarea "x"
type textarea "ControlNet手木套用到主畫布"
type textarea "x"
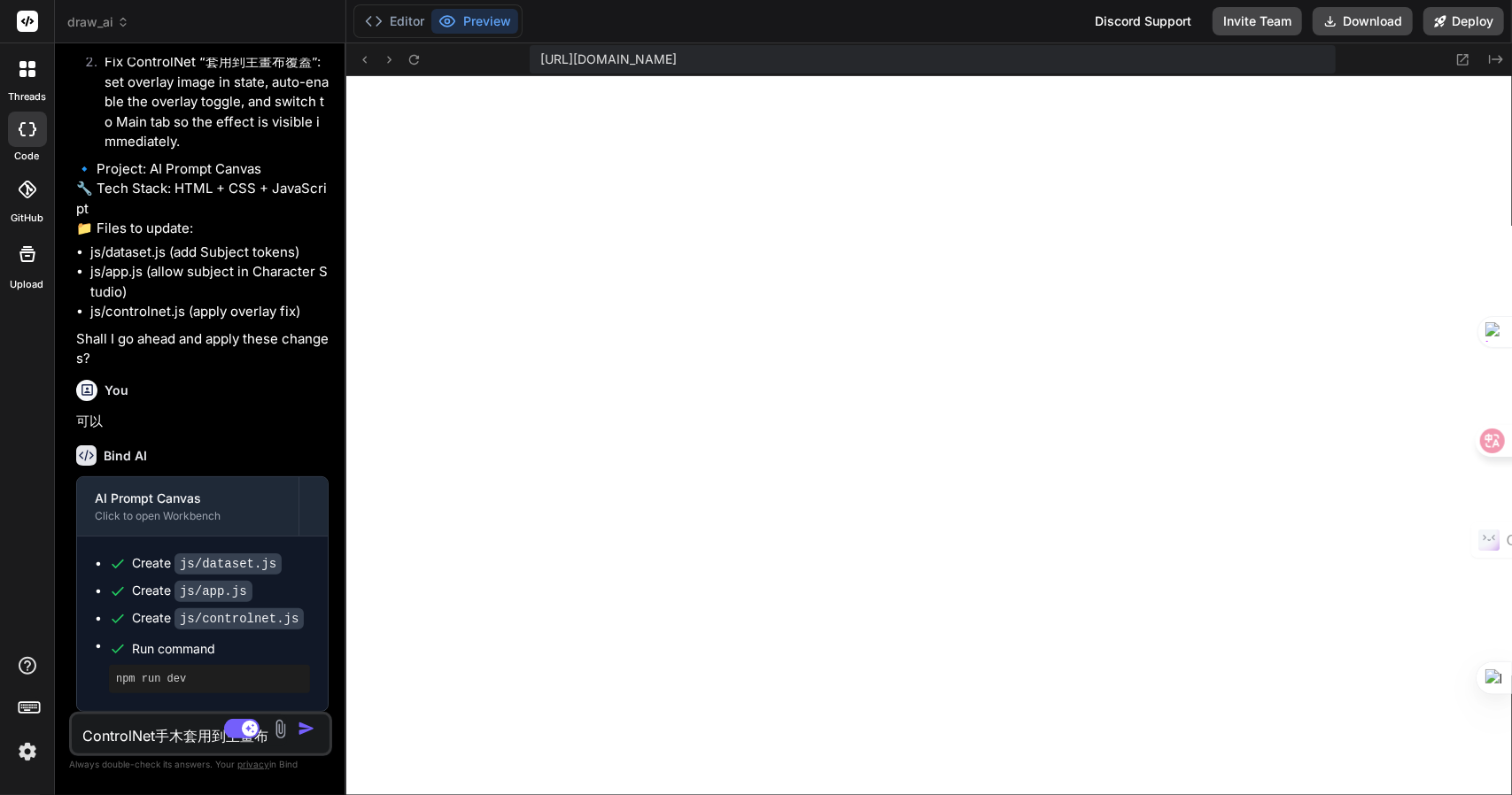
type textarea "ControlNet手木女套用到主畫布"
type textarea "x"
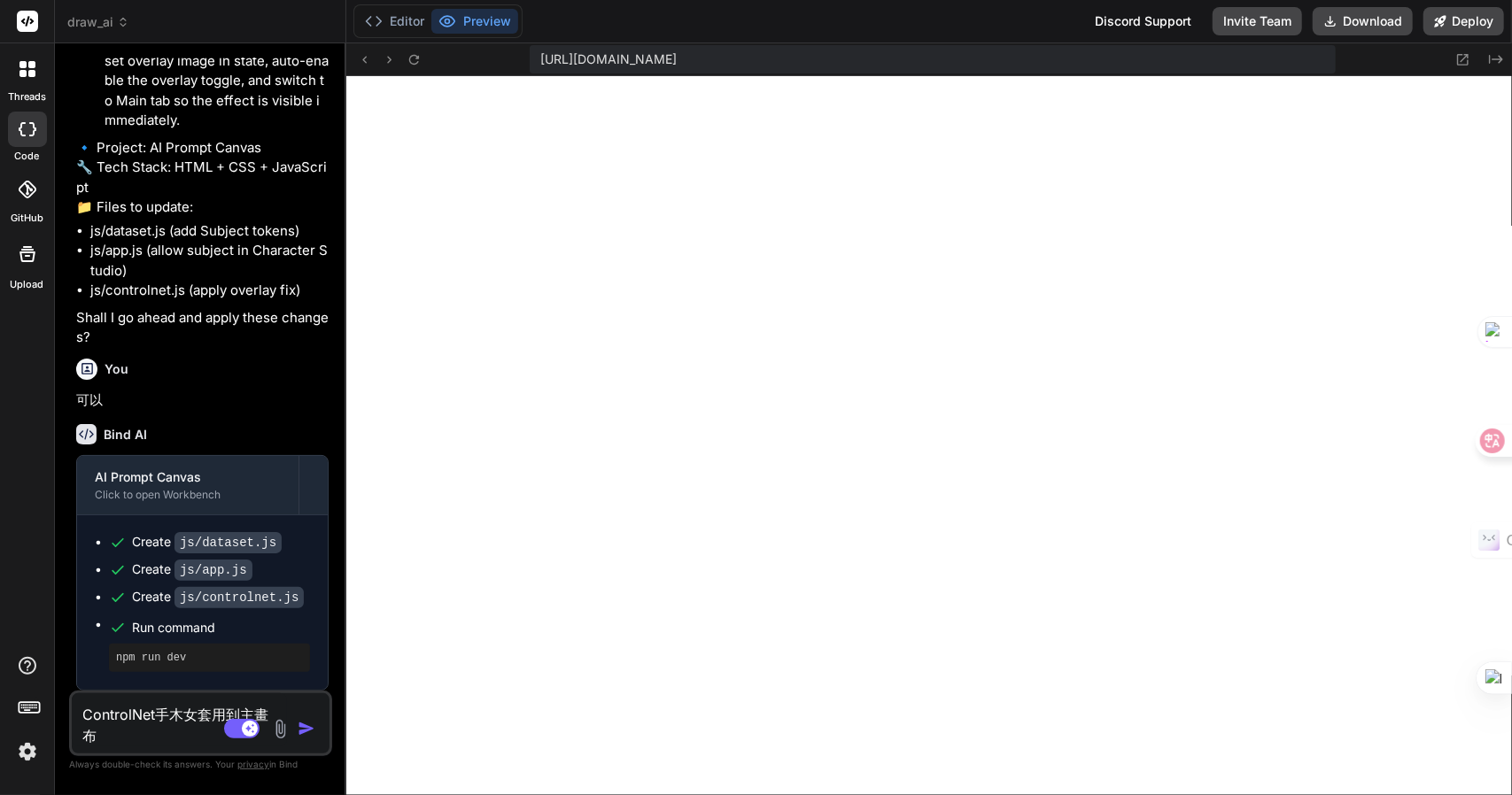
type textarea "ControlNet手木套用到主畫布"
type textarea "x"
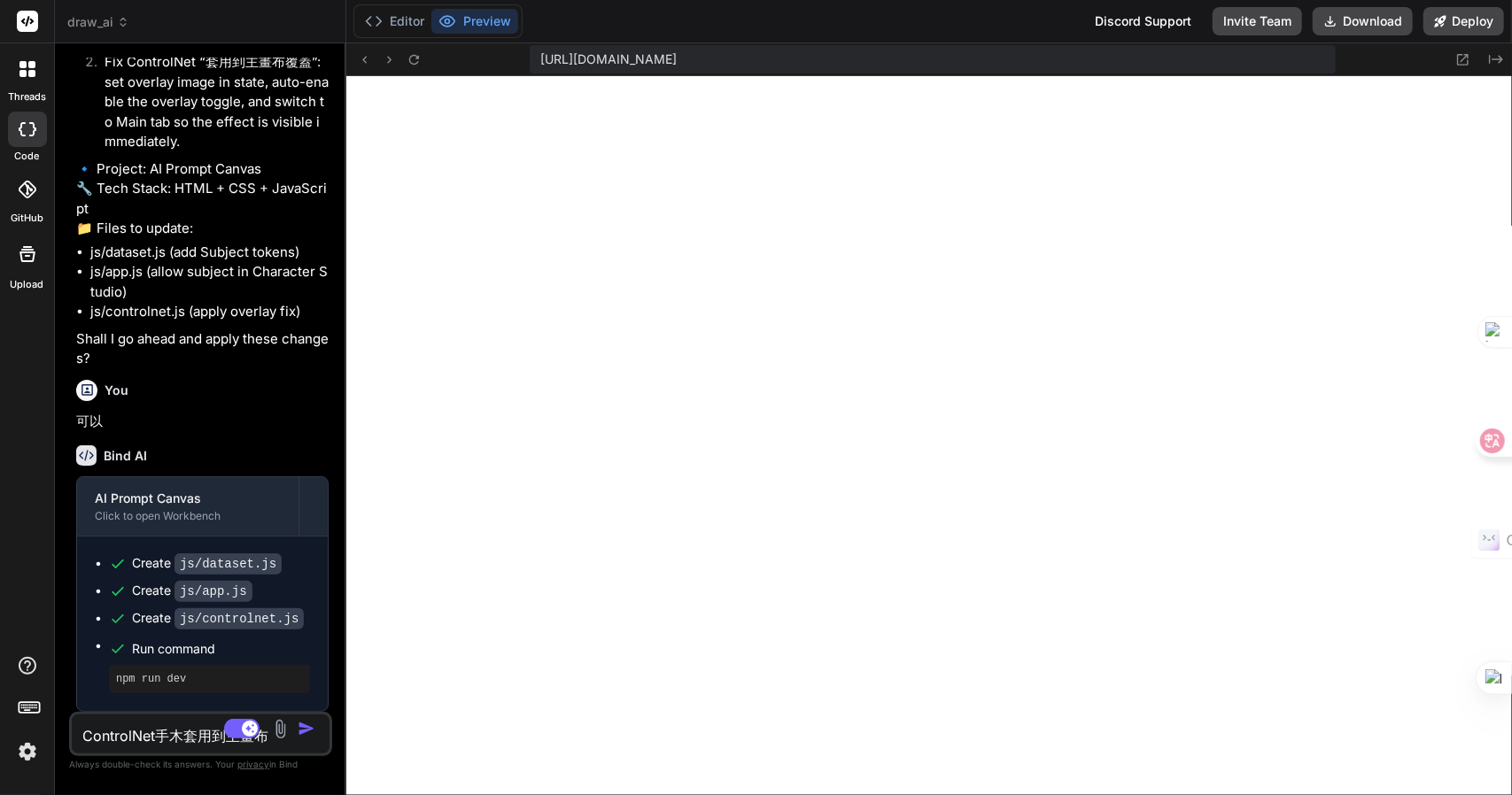
type textarea "ControlNet手套用到主畫布"
type textarea "x"
type textarea "ControlNet手女套用到主畫布"
type textarea "x"
type textarea "ControlNet手女火套用到主畫布"
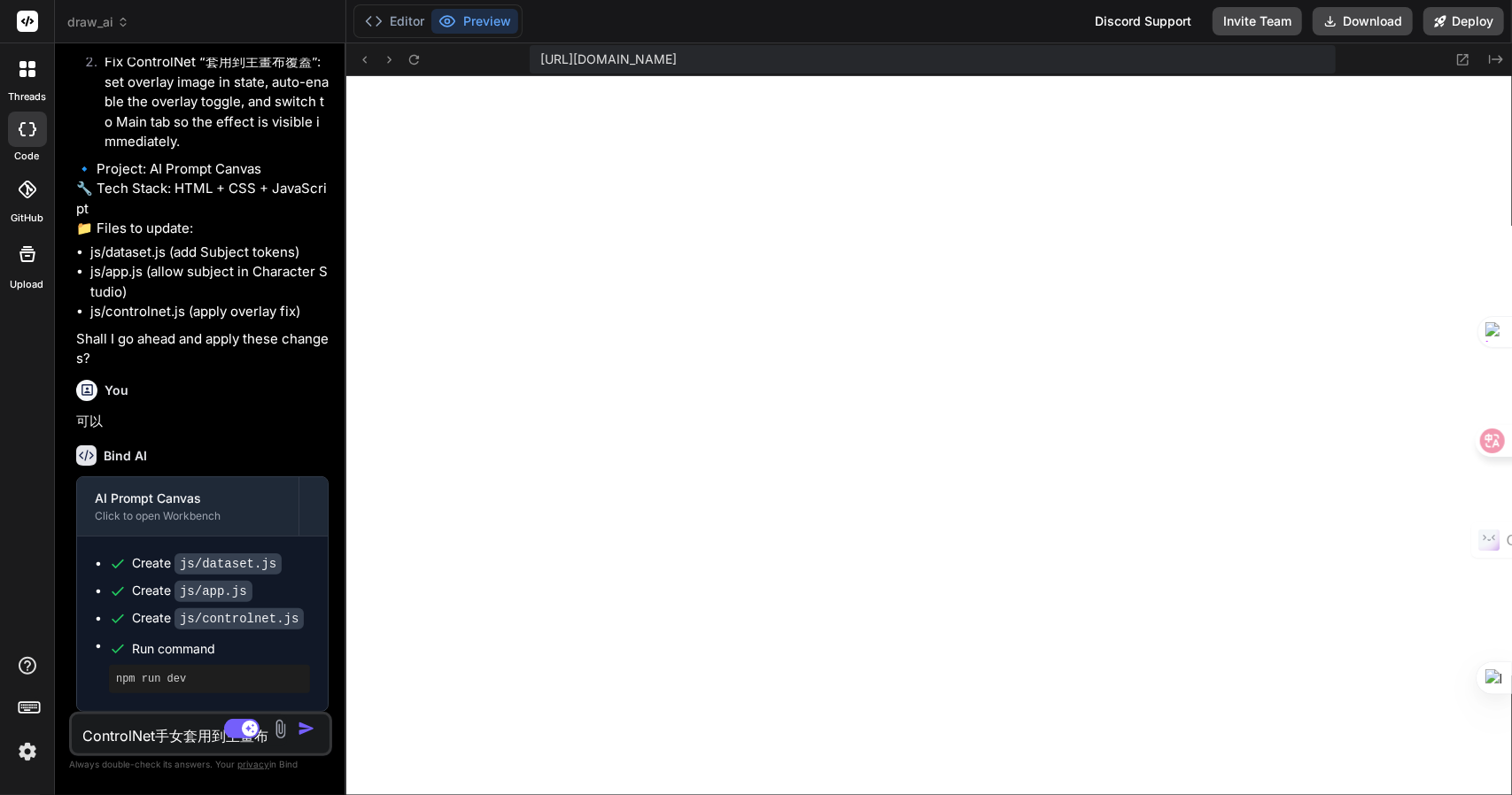
type textarea "x"
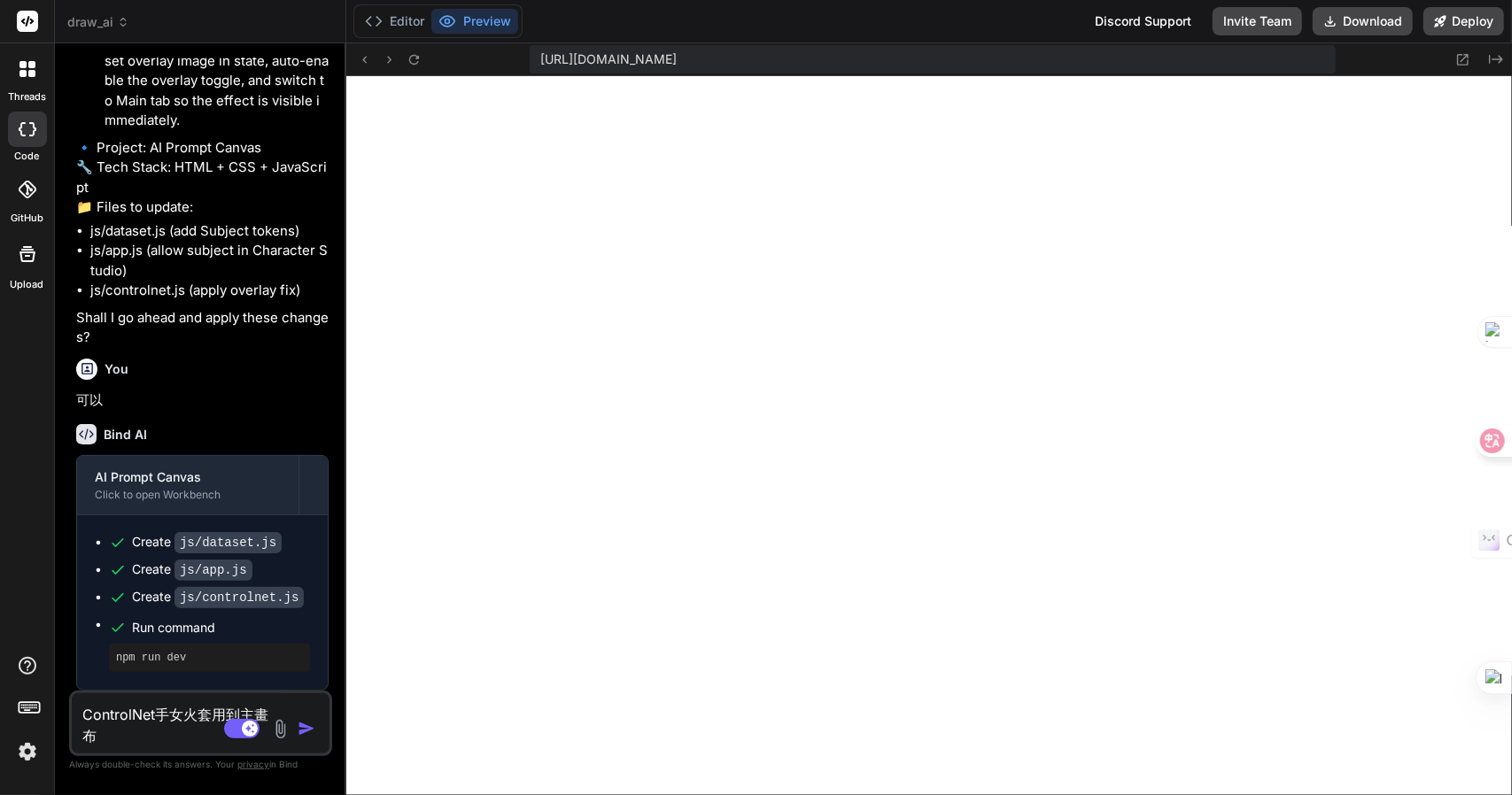
type textarea "ControlNet手女火人套用到主畫布"
type textarea "x"
type textarea "ControlNet手女火人一套用到主畫布"
type textarea "x"
type textarea "ControlNet手女火人一日套用到主畫布"
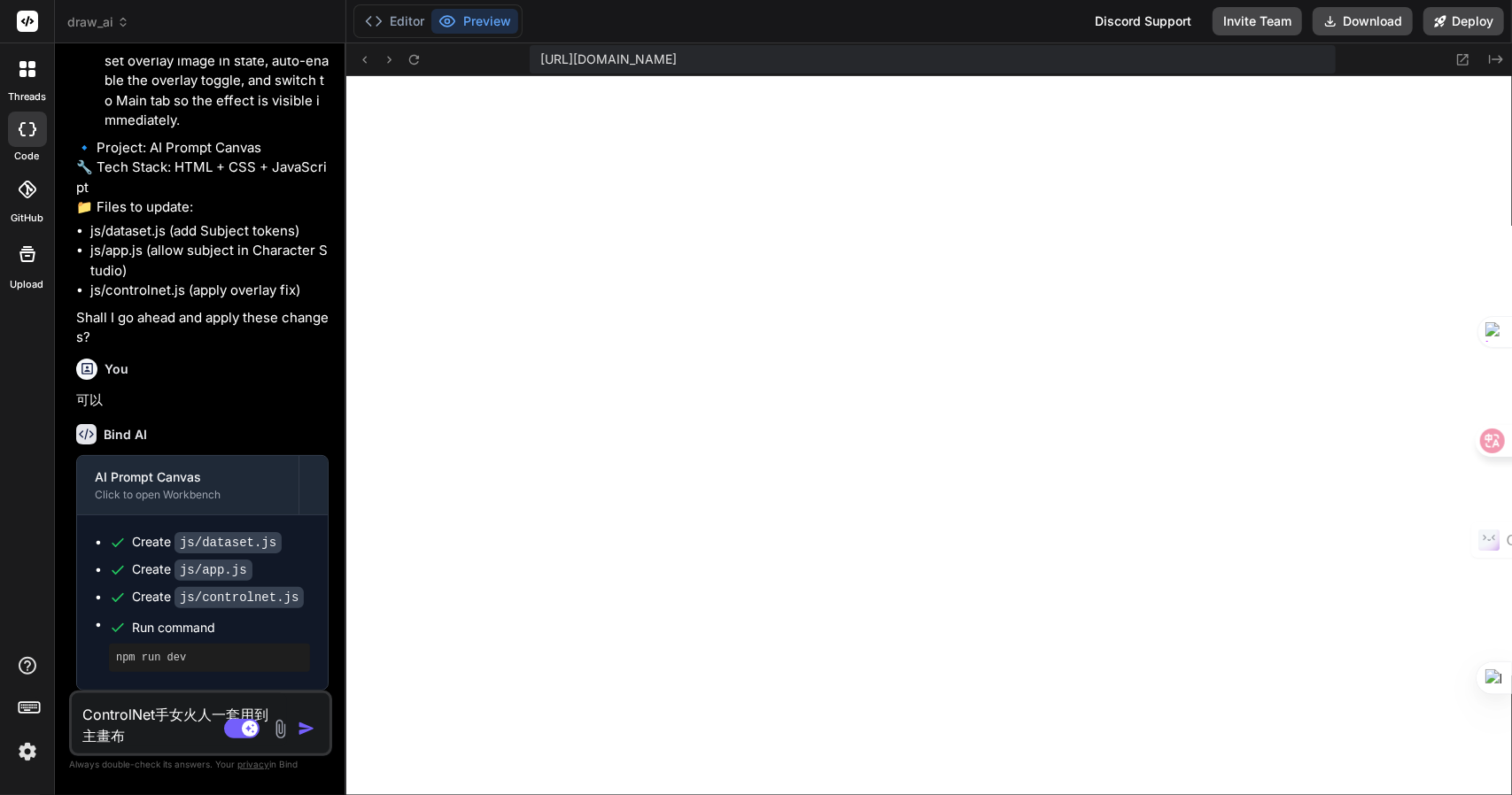
type textarea "x"
type textarea "ControlNet手繪套用到主畫布"
type textarea "x"
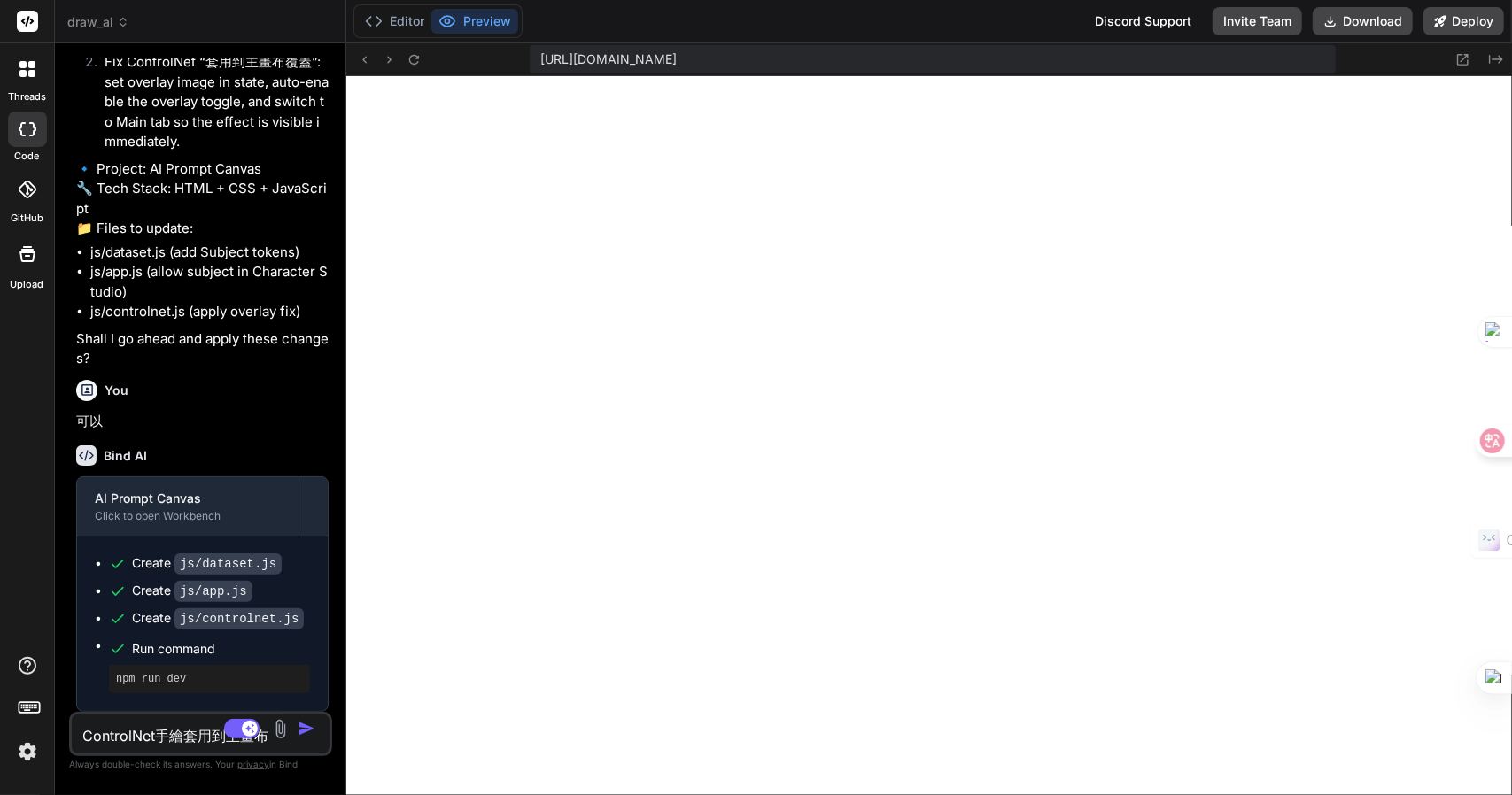
type textarea "ControlNet手繪 套用到主畫布"
type textarea "x"
type textarea "ControlNet手繪 套用到主畫布竹"
type textarea "x"
type textarea "ControlNet手繪 套用到主畫布竹人"
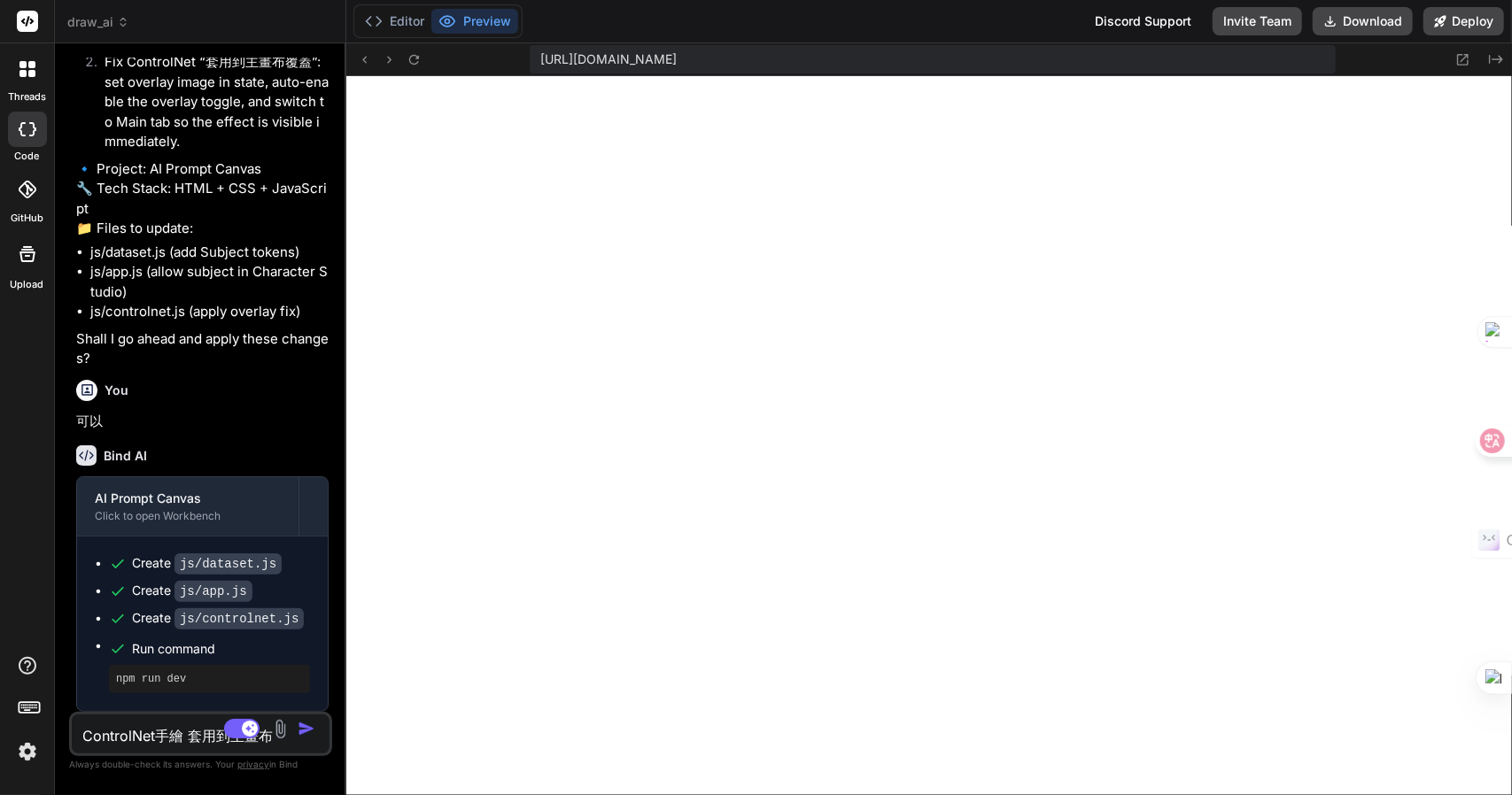
type textarea "x"
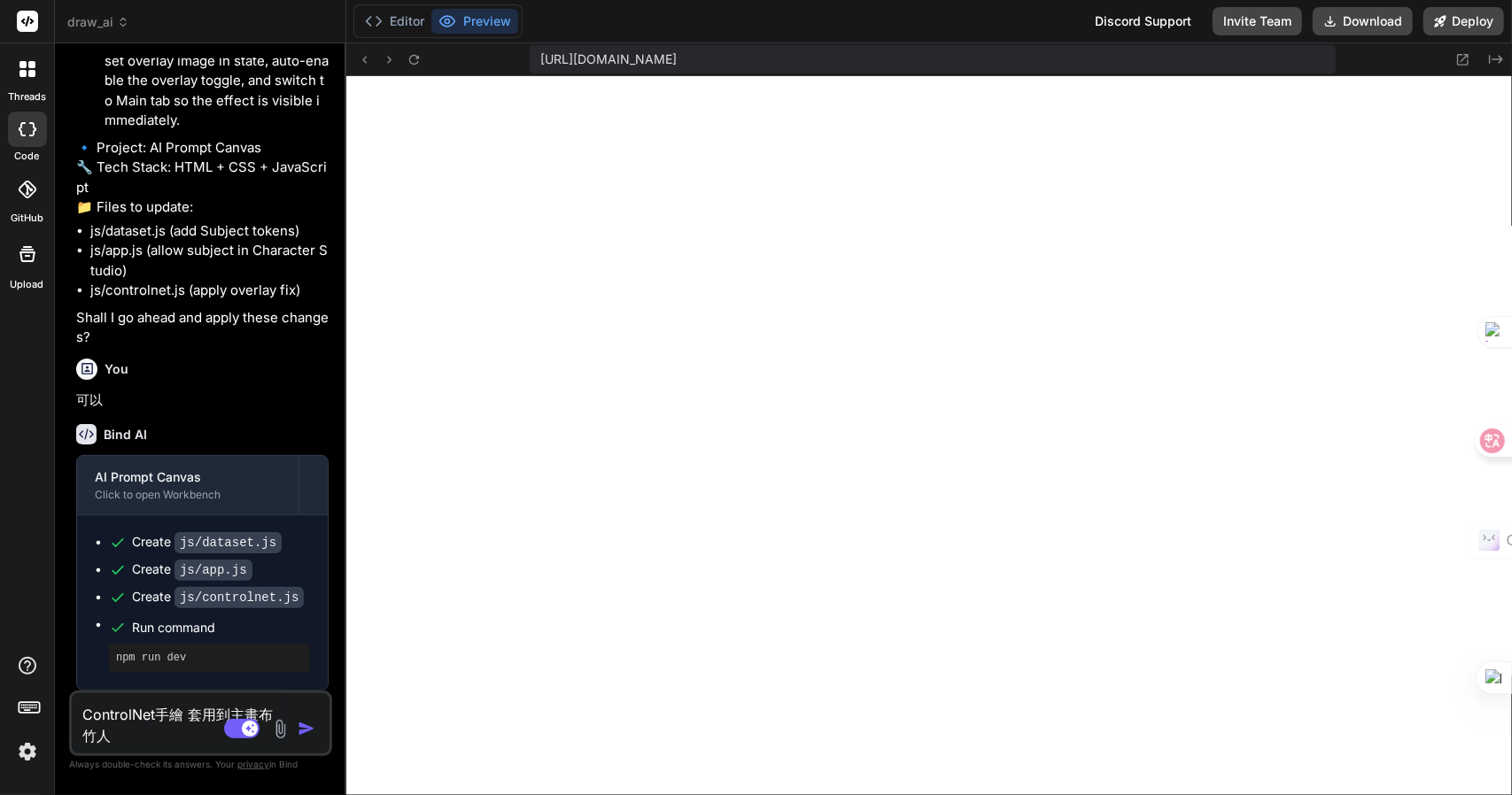
type textarea "ControlNet手繪 套用到主畫布竹人女"
type textarea "x"
type textarea "ControlNet手繪 套用到主畫布竹人女[PERSON_NAME]"
type textarea "x"
type textarea "ControlNet手繪 套用到主畫布竹人女[PERSON_NAME]水"
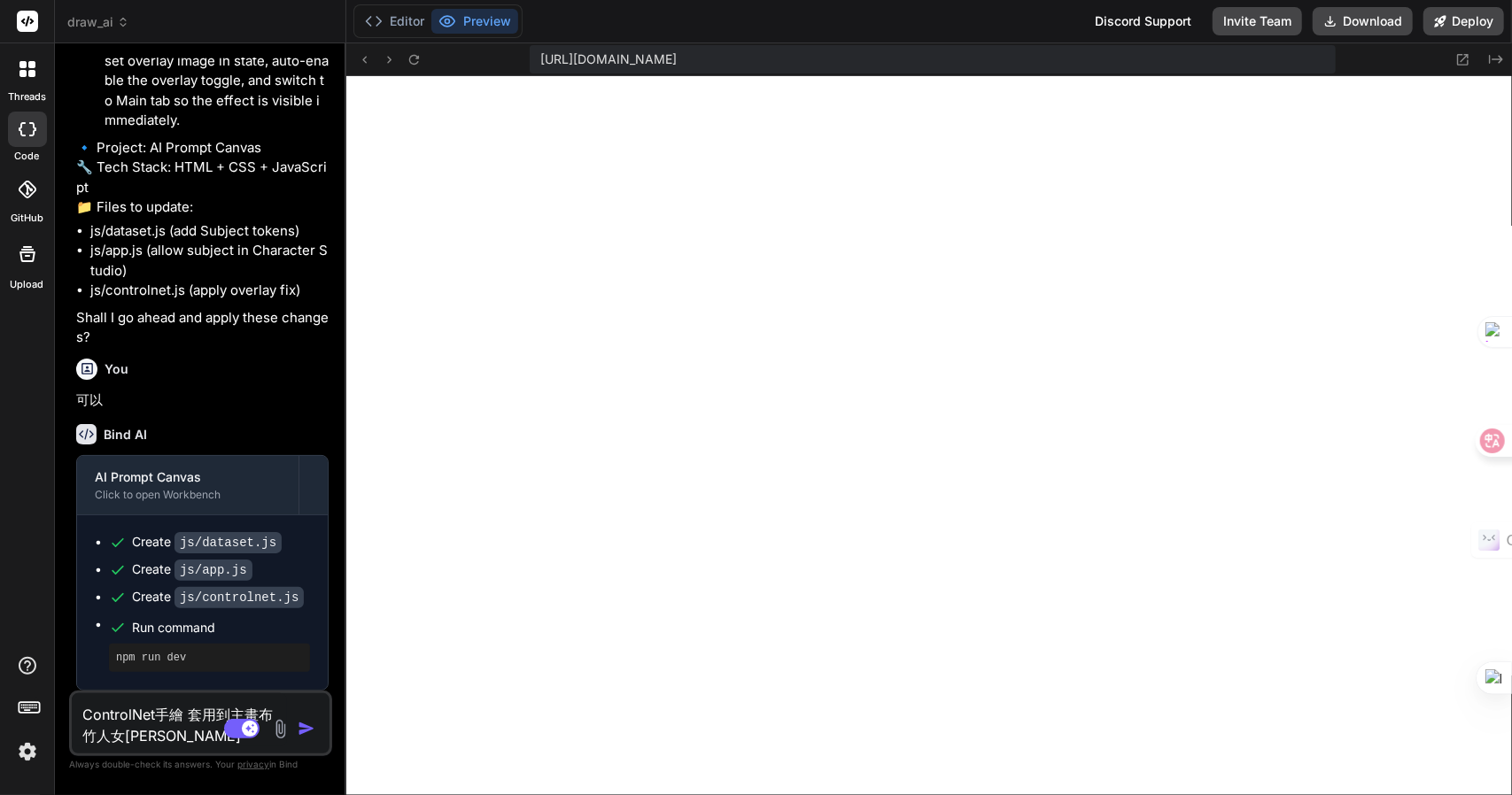
type textarea "x"
type textarea "ControlNet手繪 套用到主畫布後"
type textarea "x"
type textarea "ControlNet手繪 套用到主畫布後"
type textarea "x"
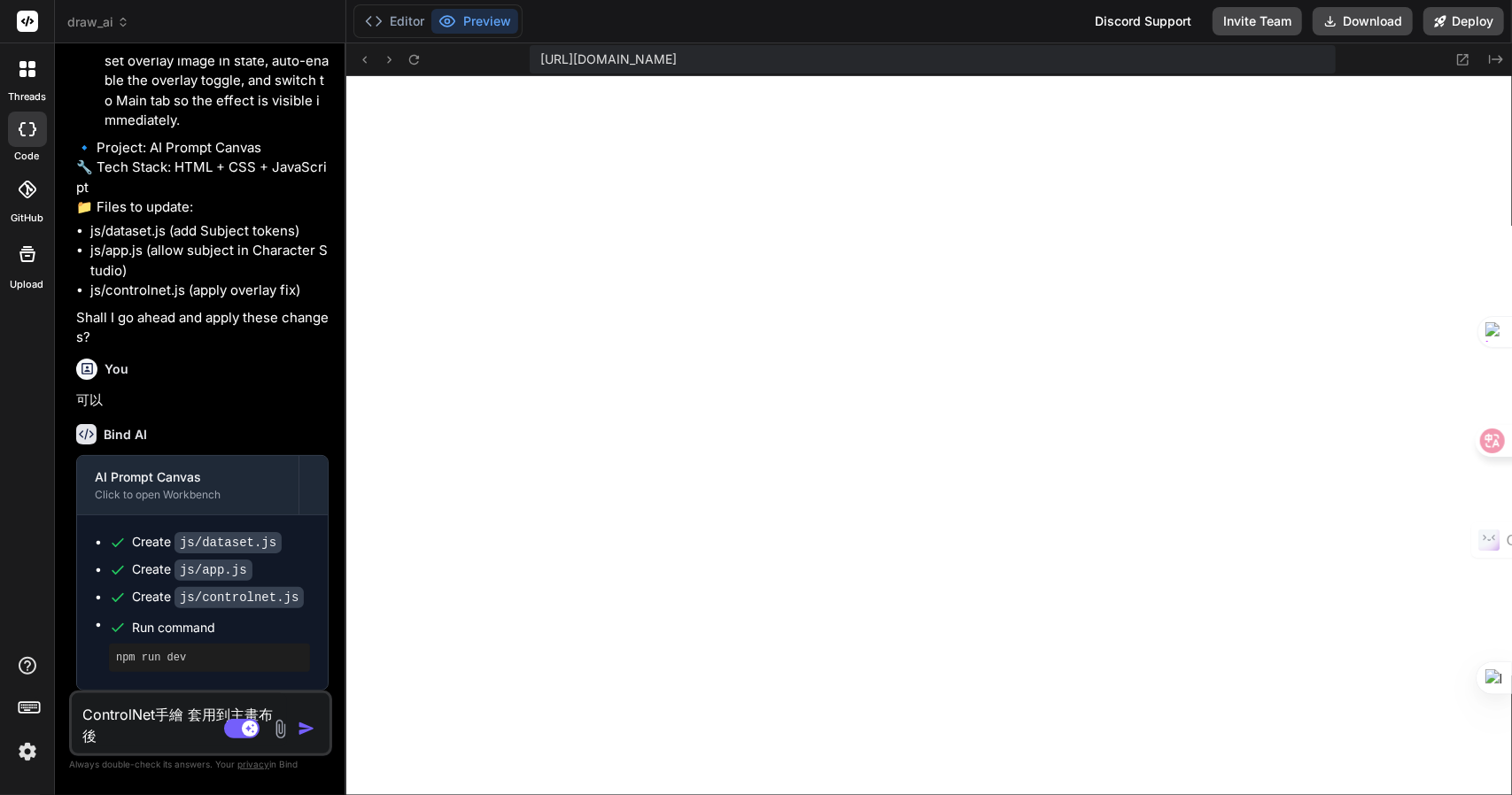
type textarea "ControlNet手繪 套用到主畫布後 水"
type textarea "x"
type textarea "ControlNet手繪 套用到主畫布後 水弓"
type textarea "x"
type textarea "ControlNet手繪 套用到主畫布後 水弓水"
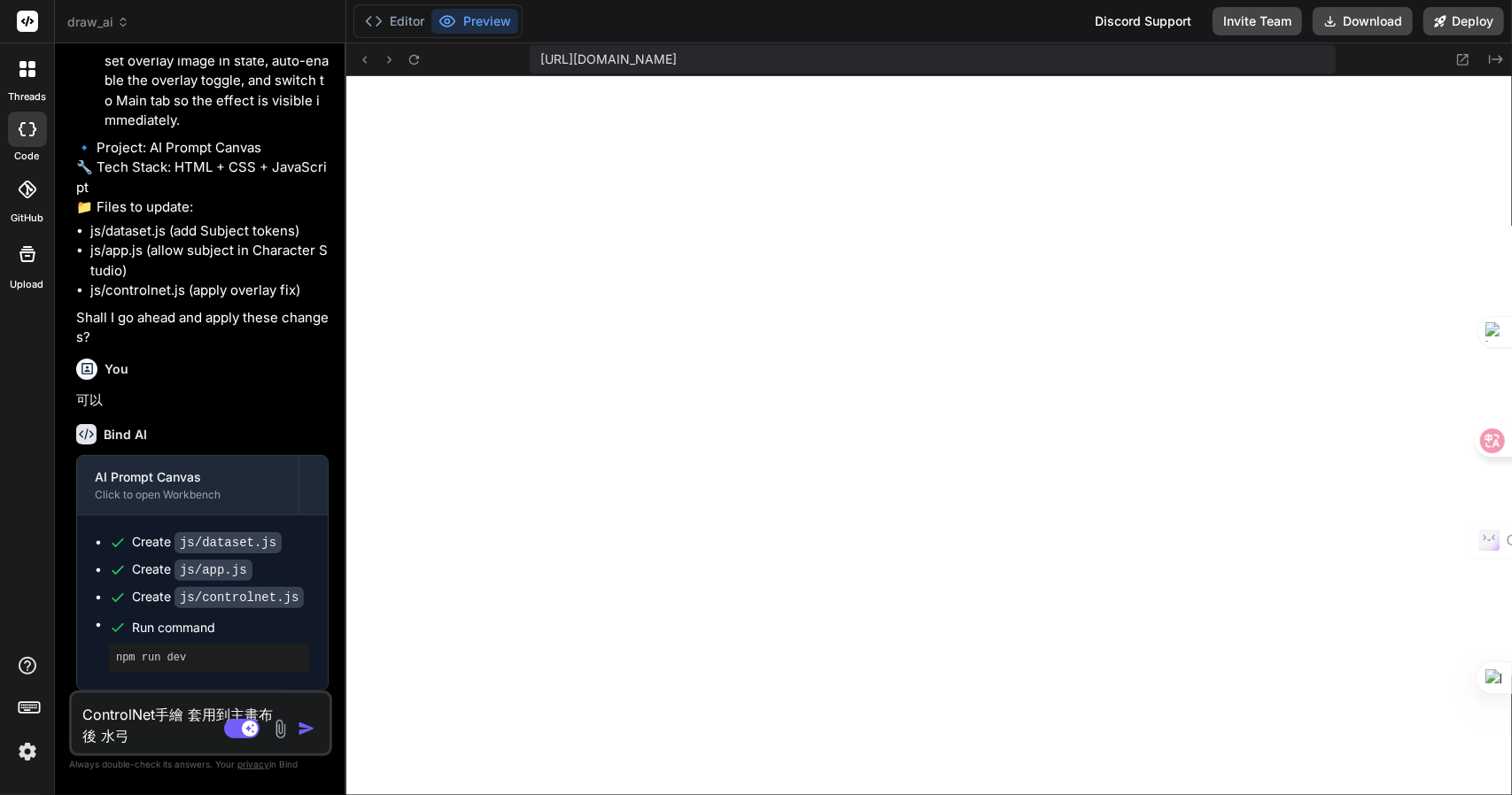
type textarea "x"
type textarea "ControlNet手繪 套用到主畫布後 沒"
type textarea "x"
type textarea "ControlNet手繪 套用到主畫布後 沒大"
type textarea "x"
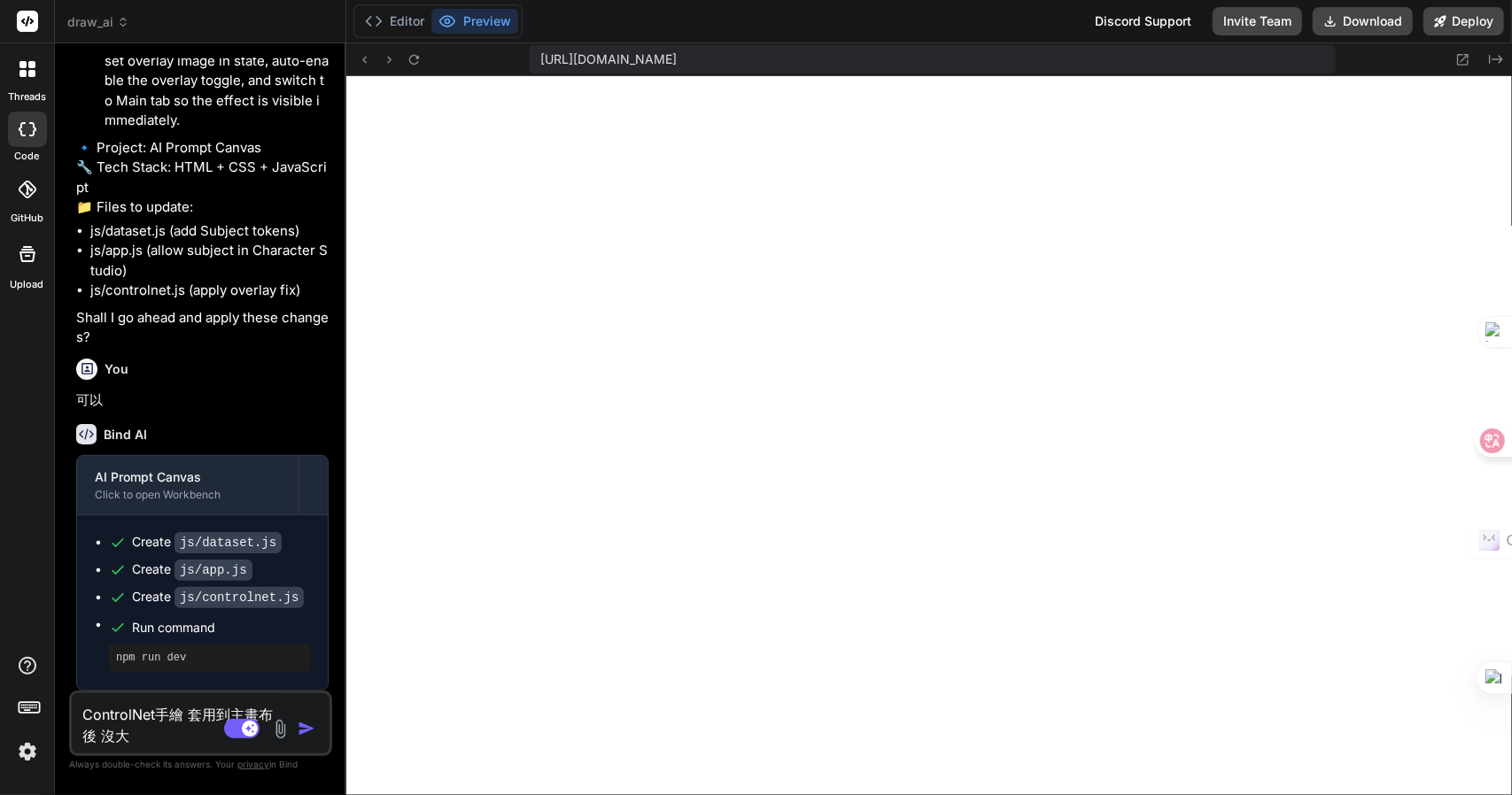
type textarea "ControlNet手繪 套用到主畫布後 沒大月"
type textarea "x"
type textarea "ControlNet手繪 套用到主畫布後 沒有"
type textarea "x"
type textarea "ControlNet手繪 套用到主畫布後 沒有竹"
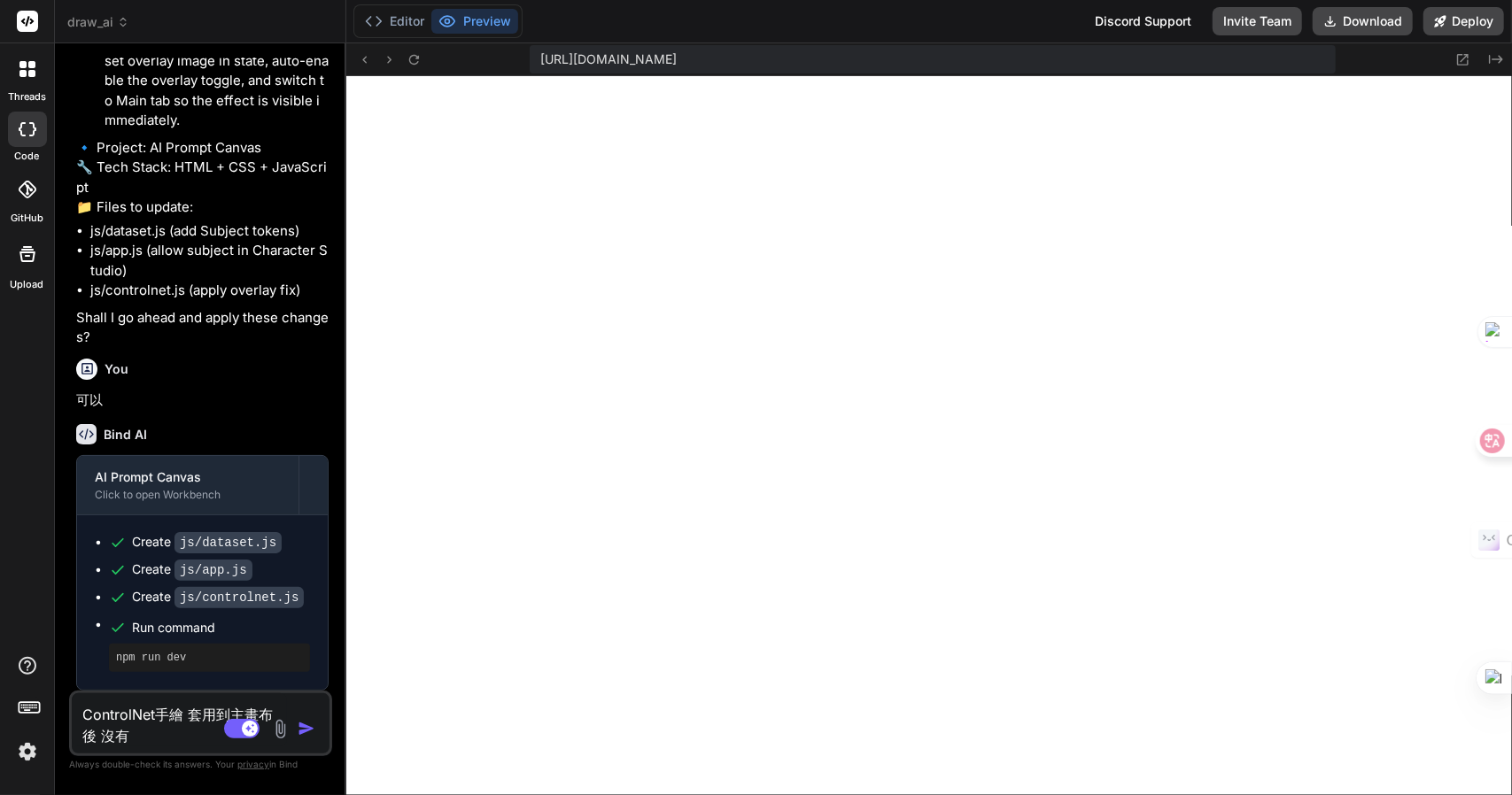
type textarea "x"
type textarea "ControlNet手繪 套用到主畫布後 沒有竹手"
type textarea "x"
type textarea "ControlNet手繪 套用到主畫布後 沒有[PERSON_NAME]"
type textarea "x"
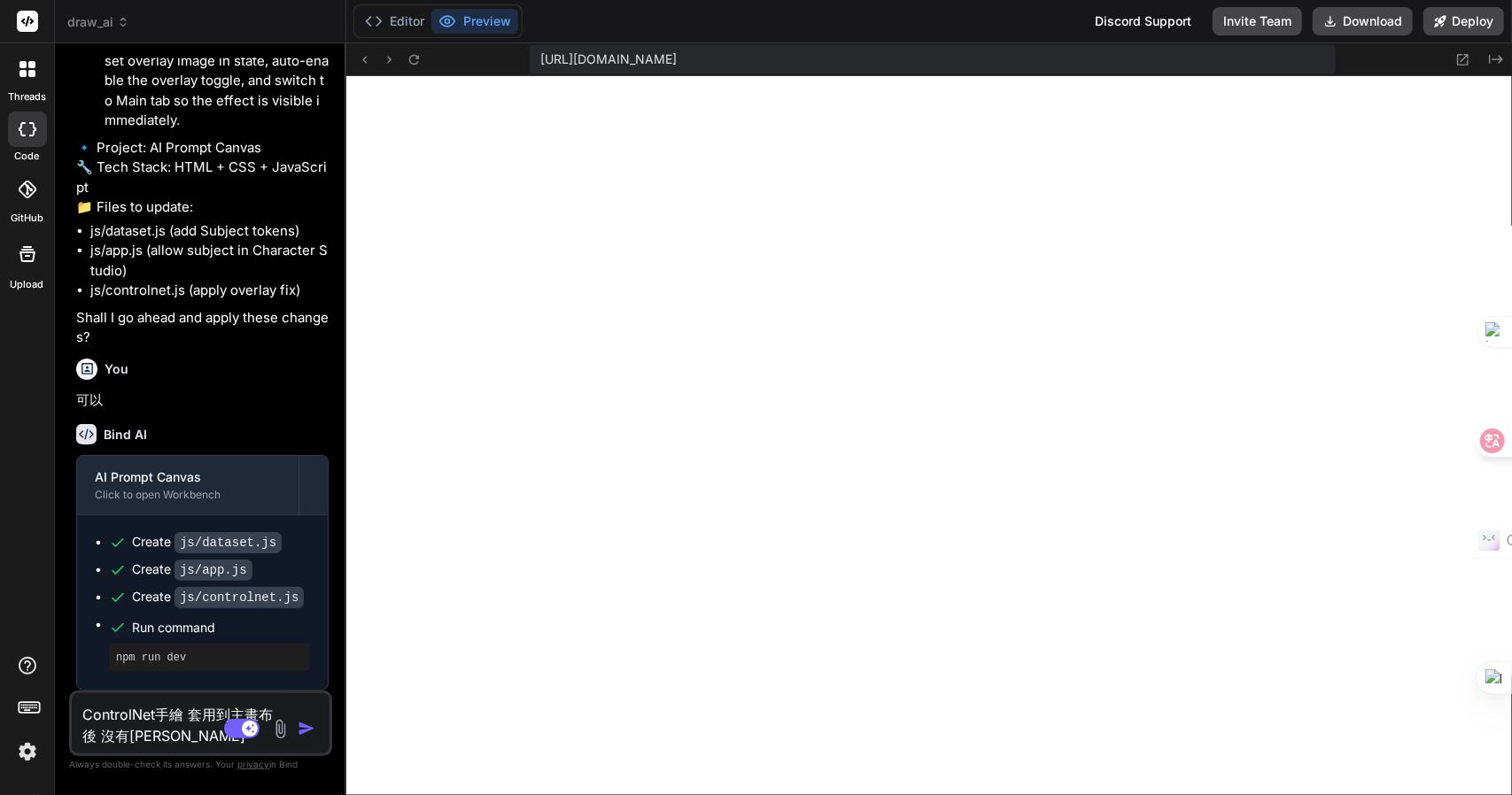
type textarea "ControlNet手繪 套用到主畫布後 沒有生"
type textarea "x"
type textarea "ControlNet手繪 套用到主畫布後 沒有生[PERSON_NAME]"
type textarea "x"
type textarea "ControlNet手繪 套用到主畫布後 沒有生[PERSON_NAME]竹"
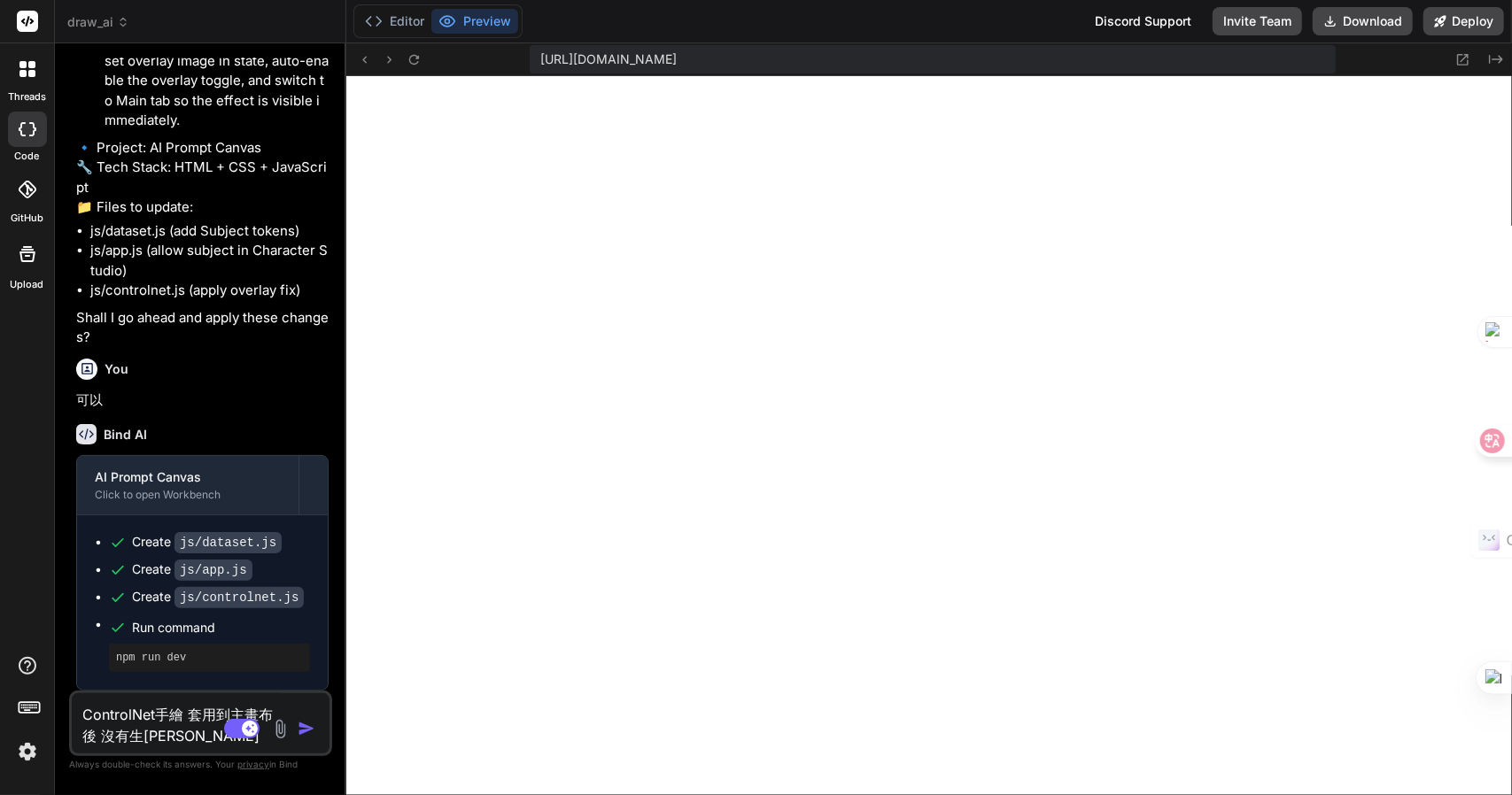
type textarea "x"
type textarea "ControlNet手繪 套用到主畫布後 沒有生戈竹尸"
type textarea "x"
type textarea "ControlNet手繪 套用到主畫布後 沒有生成"
type textarea "x"
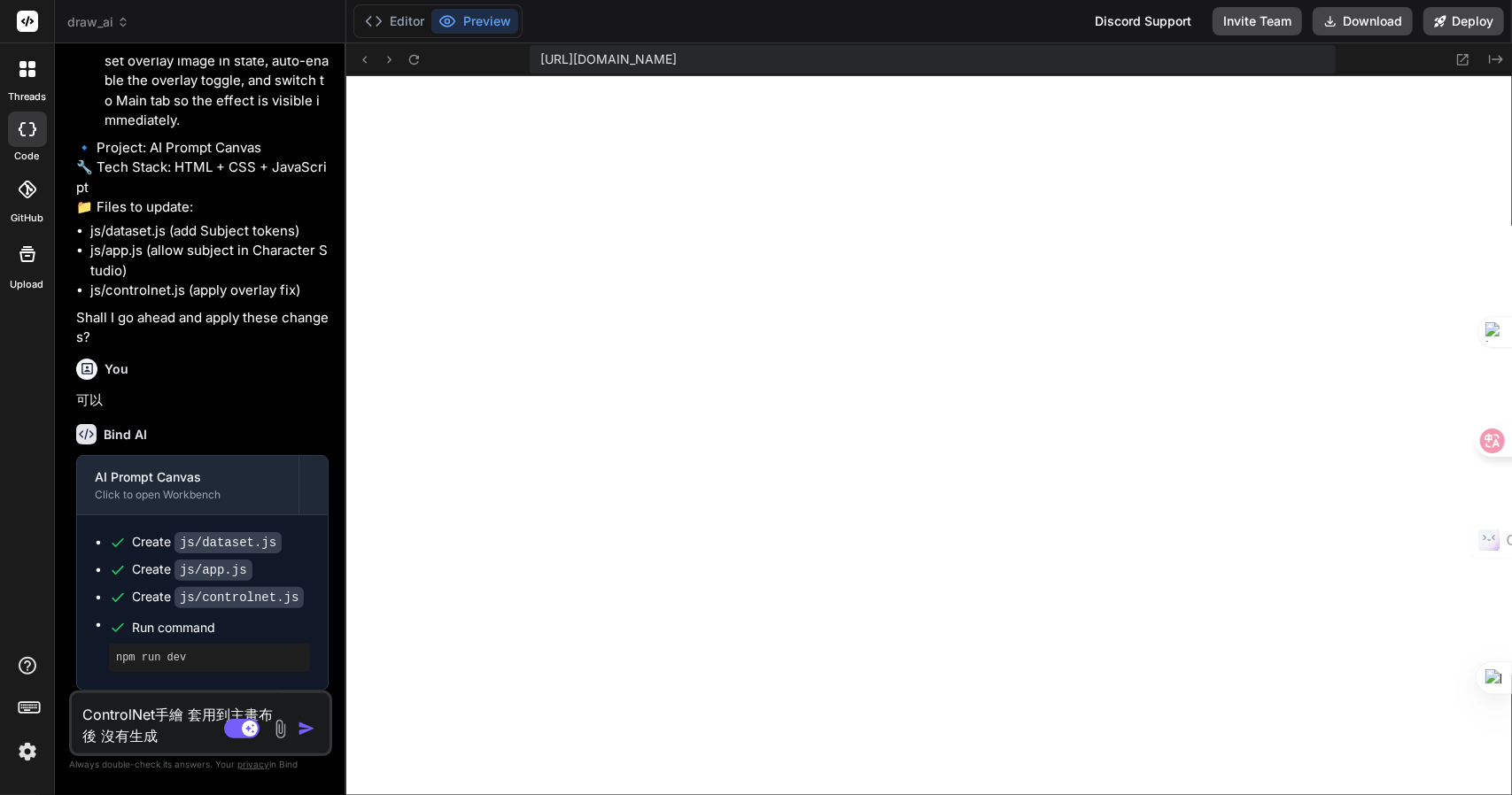
type textarea "ControlNet手繪 套用到主畫布後 沒有生成手"
type textarea "x"
type textarea "ControlNet手繪 套用到主畫布後 沒有生成手日"
type textarea "x"
type textarea "ControlNet手繪 套用到主畫布後 沒有生成手日一"
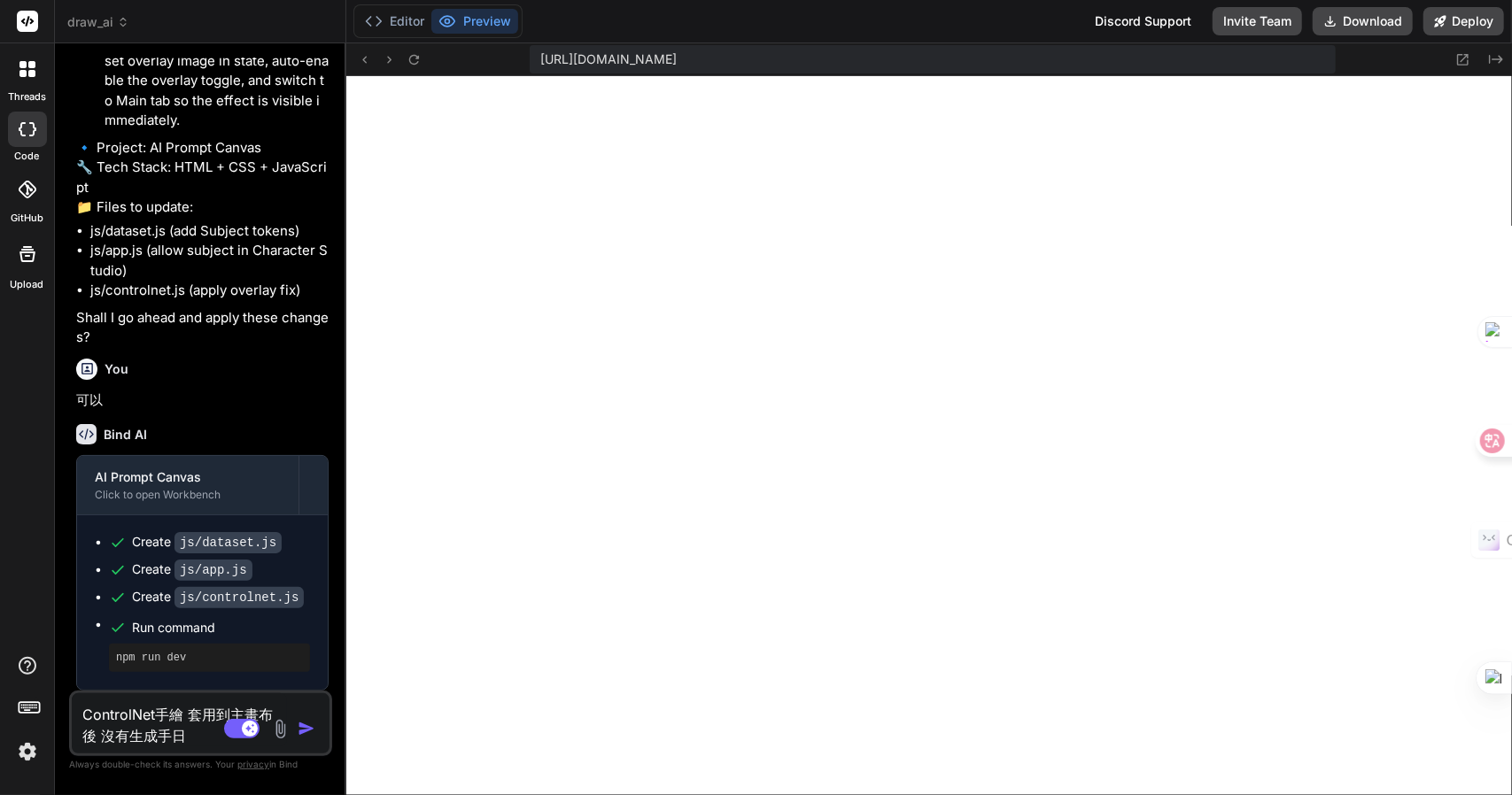
type textarea "x"
type textarea "ControlNet手繪 套用到主畫布後 沒有生成手日一人"
type textarea "x"
type textarea "ControlNet手繪 套用到主畫布後 沒有生成提"
type textarea "x"
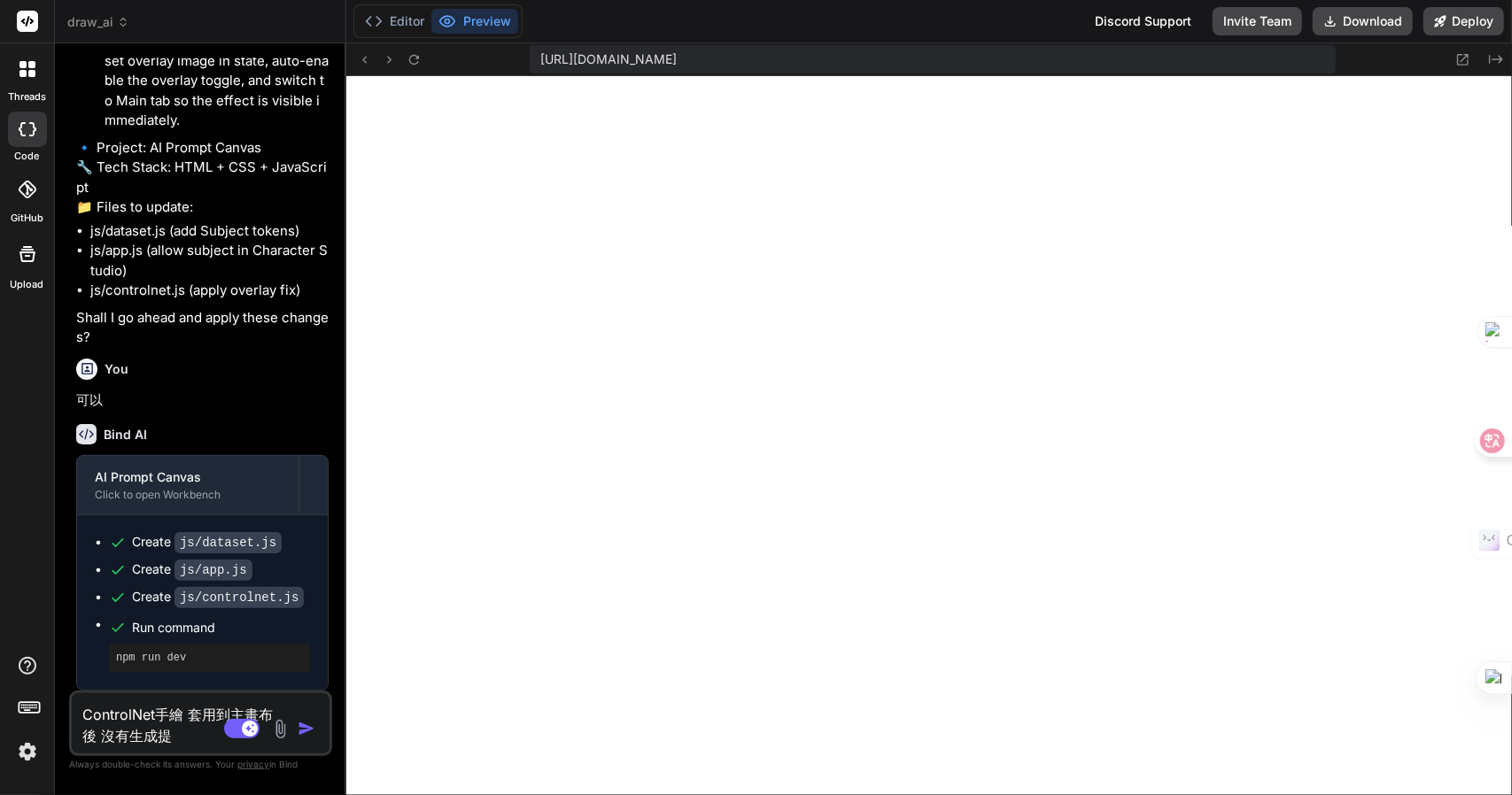
type textarea "ControlNet手繪 套用到主畫布後 沒有生成提一"
type textarea "x"
type textarea "ControlNet手繪 套用到主畫布後 沒有生成提一一"
type textarea "x"
type textarea "ControlNet手繪 套用到主畫布後 沒有生成提一一火"
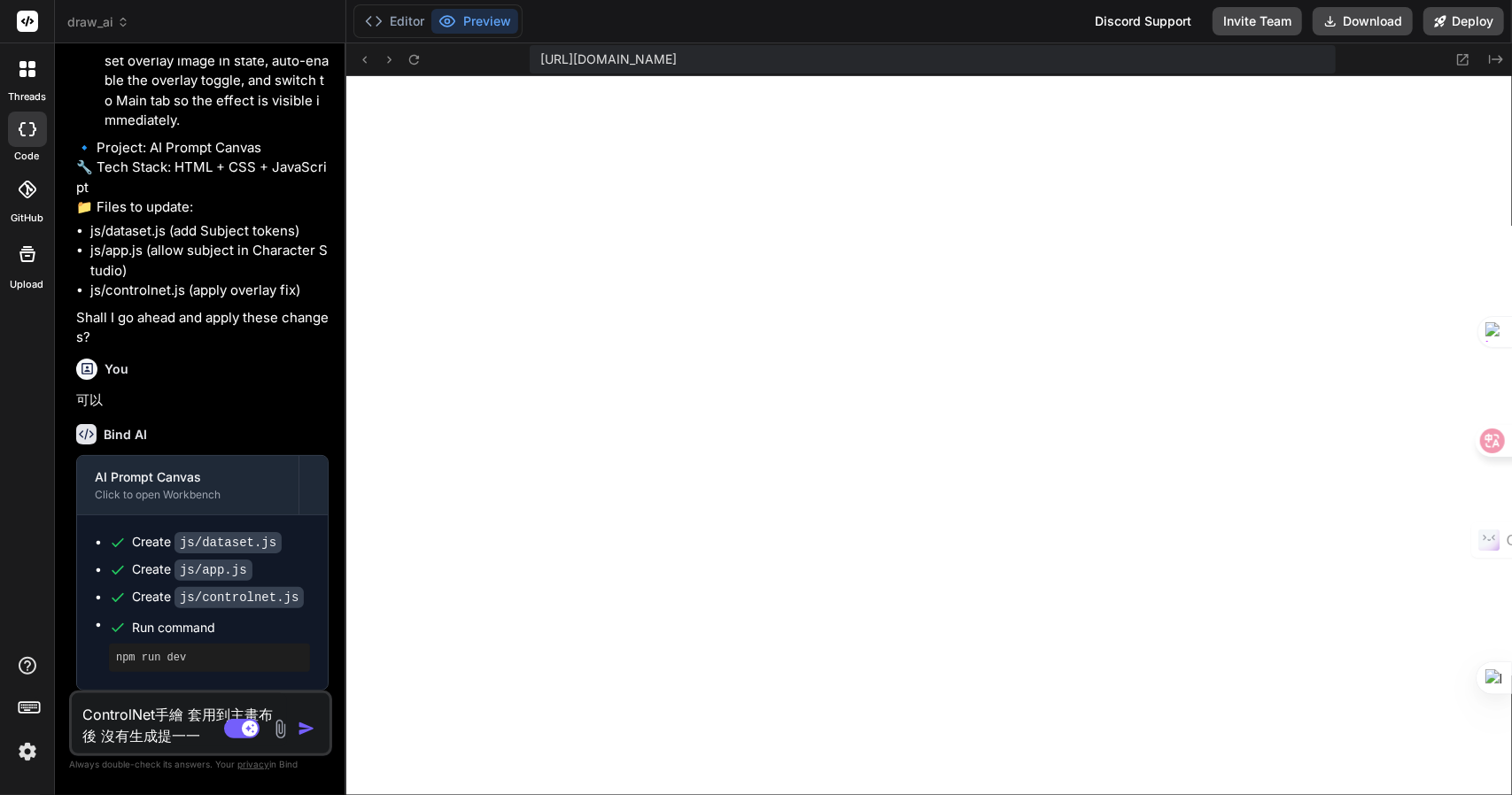
type textarea "x"
type textarea "ControlNet手繪 套用到主畫布後 沒有生成提示"
type textarea "x"
type textarea "ControlNet手繪 套用到主畫布後 沒有生成提示卜"
type textarea "x"
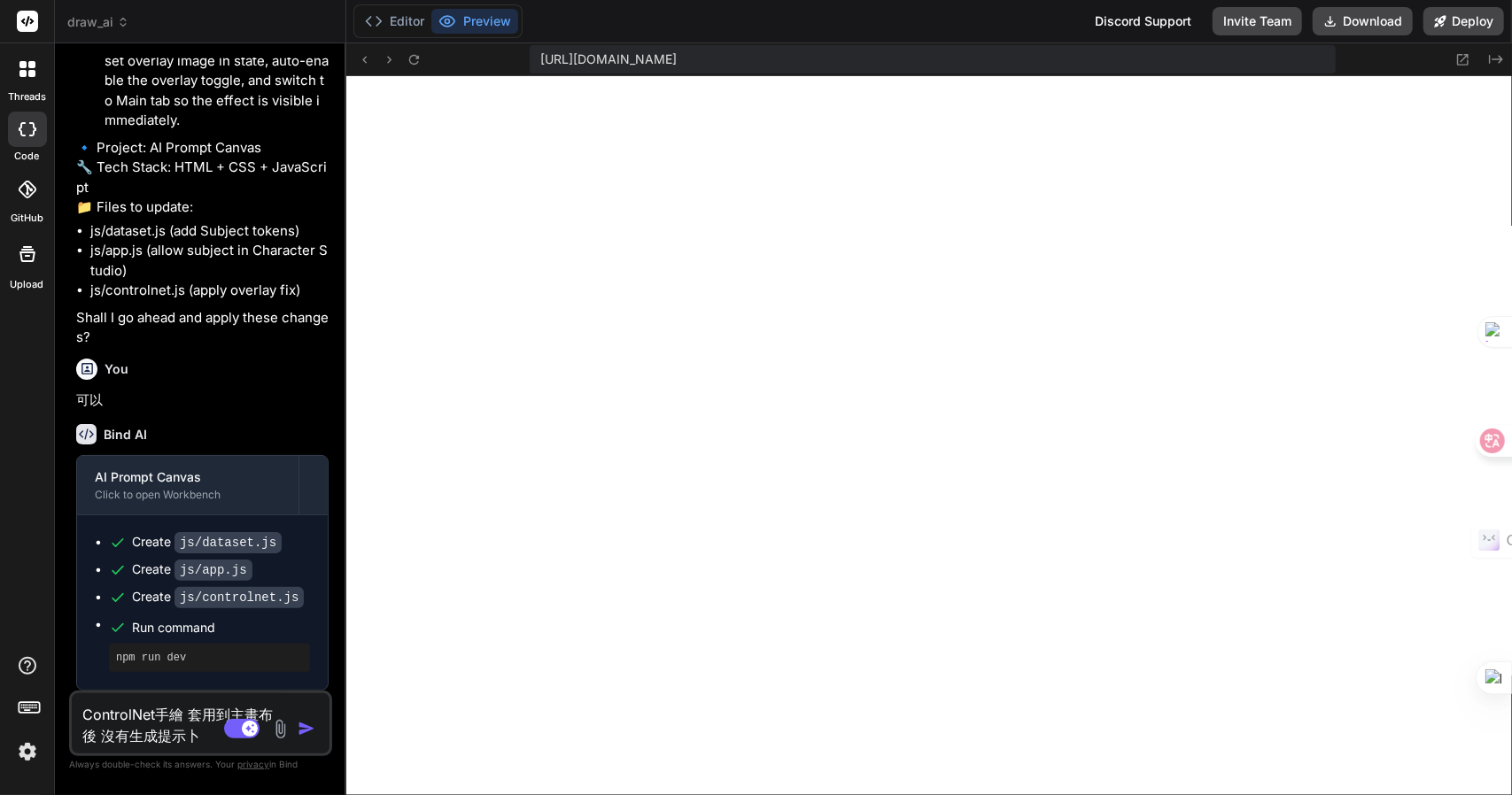
type textarea "ControlNet手繪 套用到主畫布後 沒有生成提示[PERSON_NAME]口"
type textarea "x"
type textarea "ControlNet手繪 套用到主畫布後 沒有生成提示[PERSON_NAME]"
type textarea "x"
type textarea "ControlNet手繪 套用到主畫布後 沒有生成提示[PERSON_NAME]口"
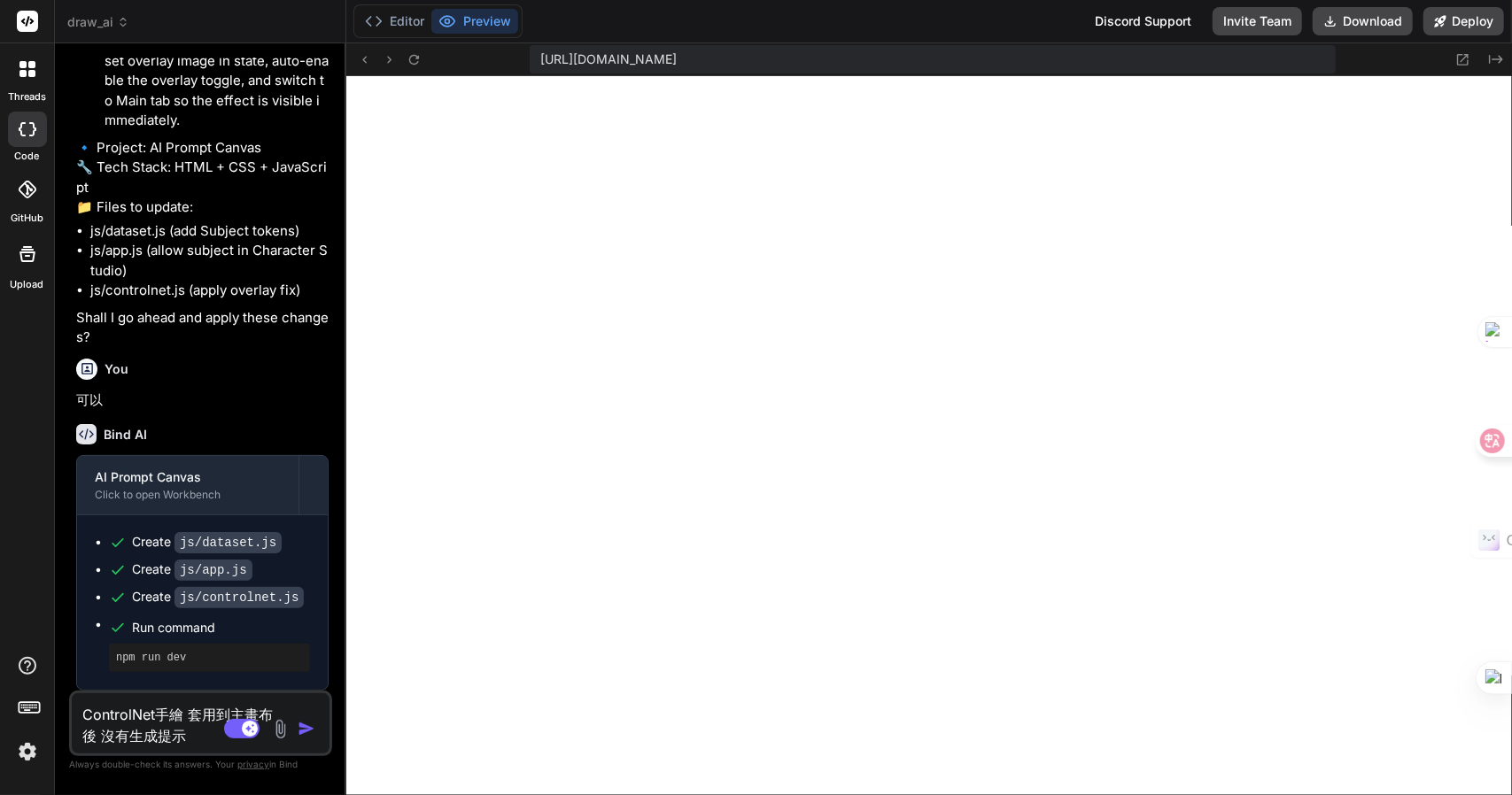
type textarea "x"
type textarea "ControlNet手繪 套用到主畫布後 沒有生成提示[PERSON_NAME]尸"
type textarea "x"
type textarea "ControlNet手繪 套用到主畫布後 沒有生成提示[PERSON_NAME]"
type textarea "x"
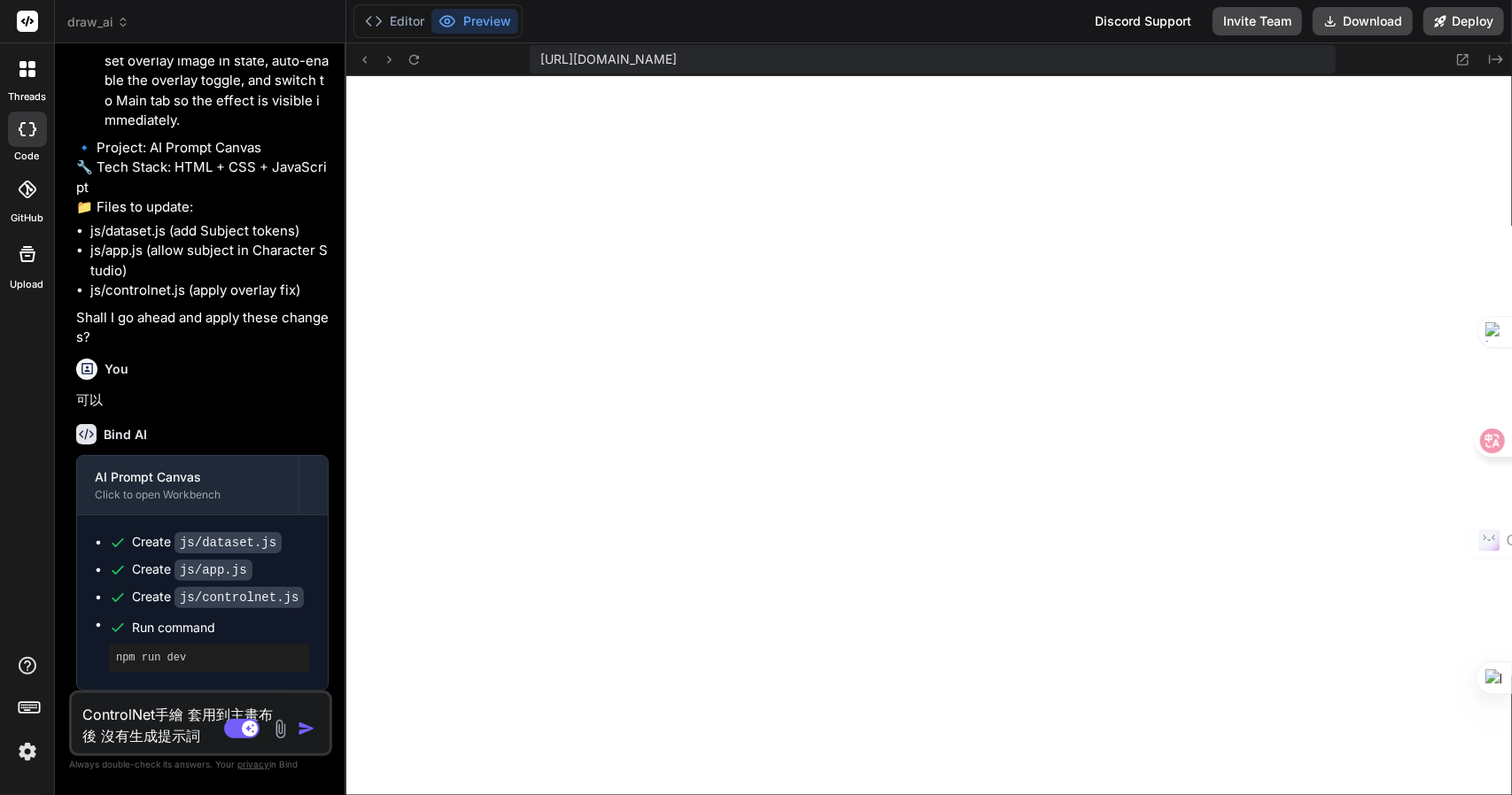
click at [144, 742] on textarea "ControlNet手繪 套用到主畫布後 沒有生成提示詞" at bounding box center [179, 720] width 215 height 53
drag, startPoint x: 144, startPoint y: 742, endPoint x: 880, endPoint y: 393, distance: 814.6
click at [187, 744] on textarea "ControlNet手繪 套用到主畫布後 沒有生成提示詞" at bounding box center [179, 720] width 215 height 53
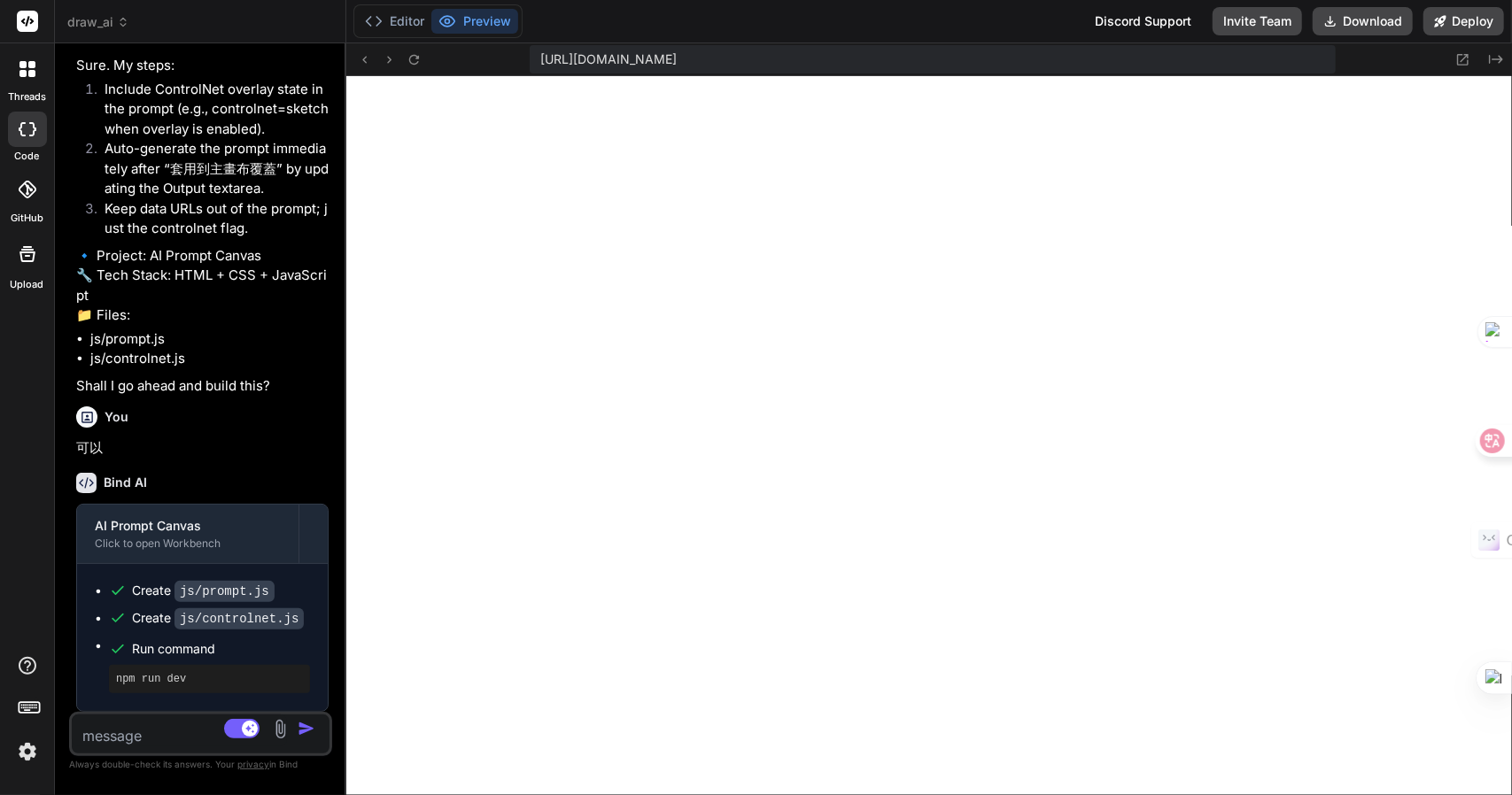
scroll to position [9749, 0]
click at [129, 731] on textarea at bounding box center [179, 730] width 215 height 31
click at [103, 731] on textarea at bounding box center [179, 730] width 215 height 31
paste textarea "controlnet=sketch"
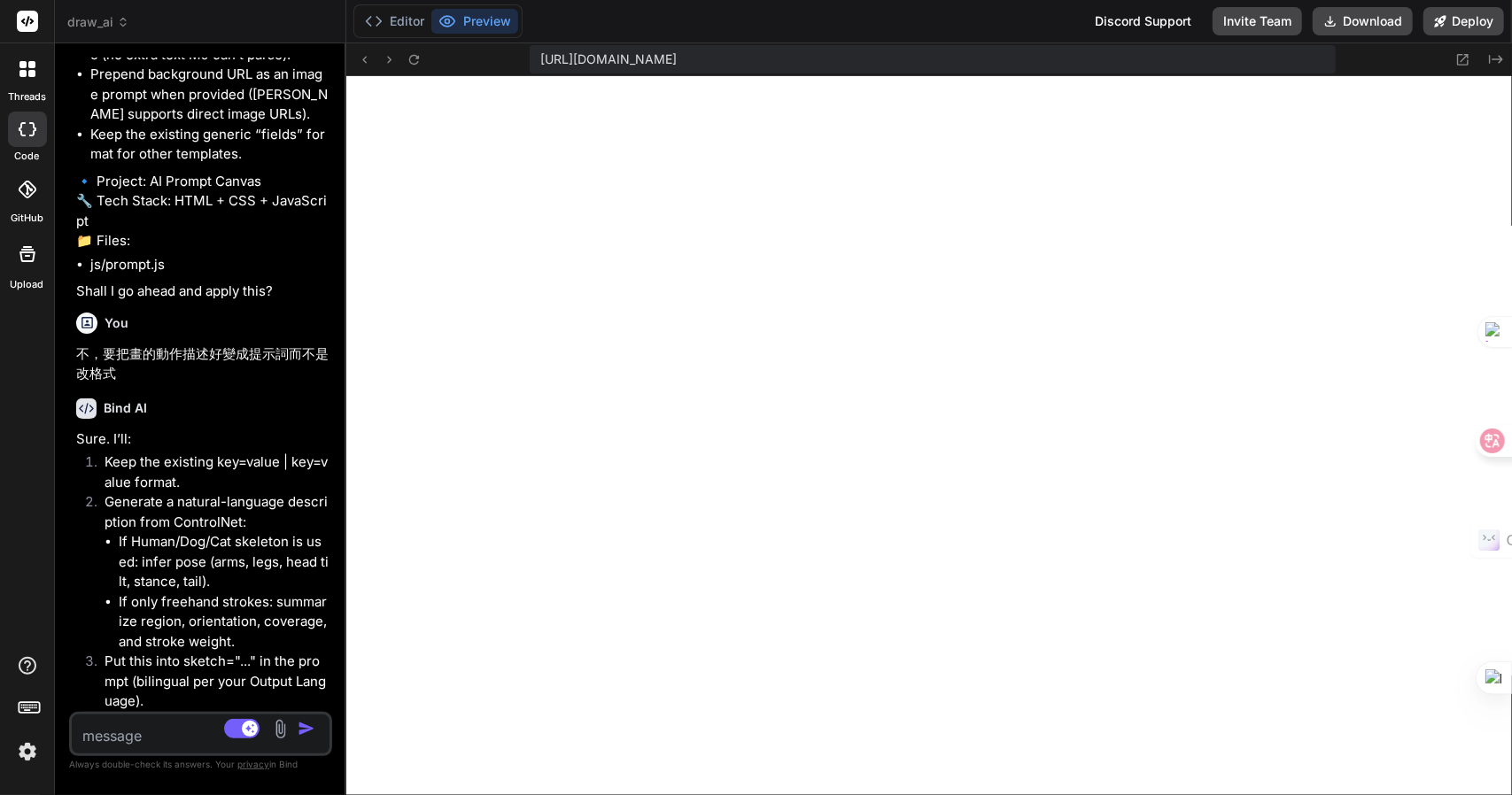
scroll to position [10882, 0]
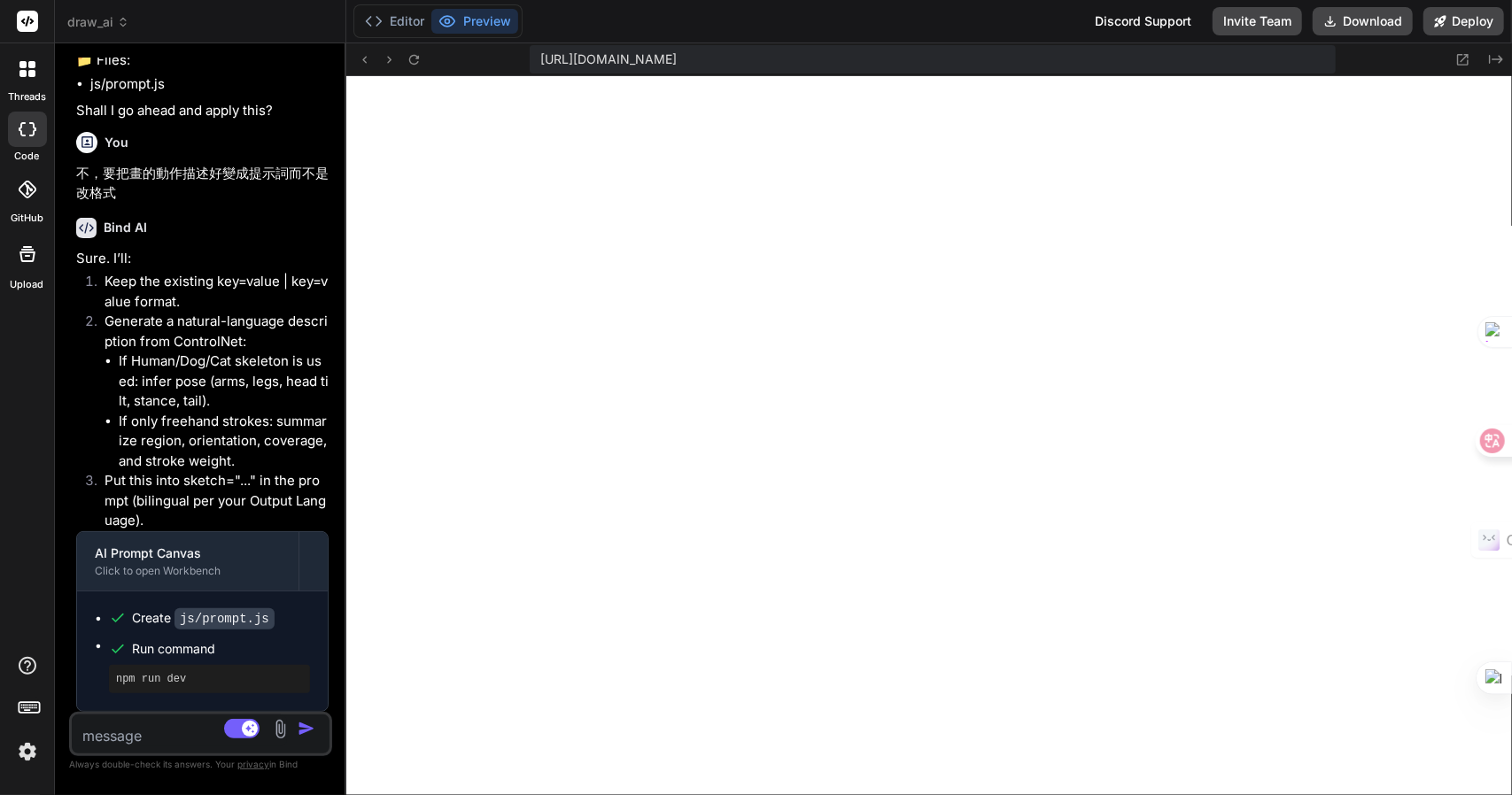
click at [130, 740] on textarea at bounding box center [179, 730] width 215 height 31
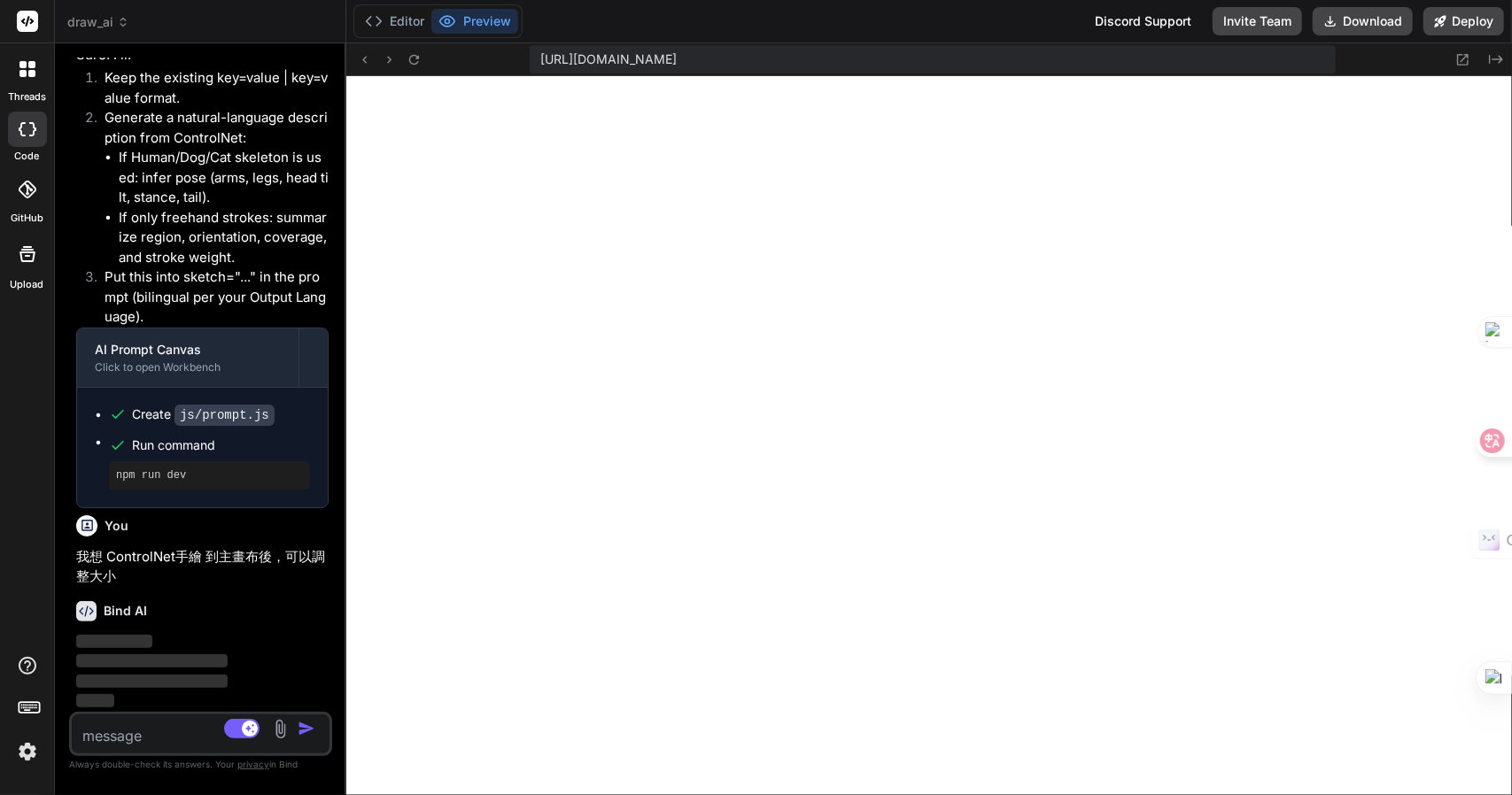
scroll to position [11086, 0]
click at [1394, 14] on button "Download" at bounding box center [1363, 21] width 100 height 29
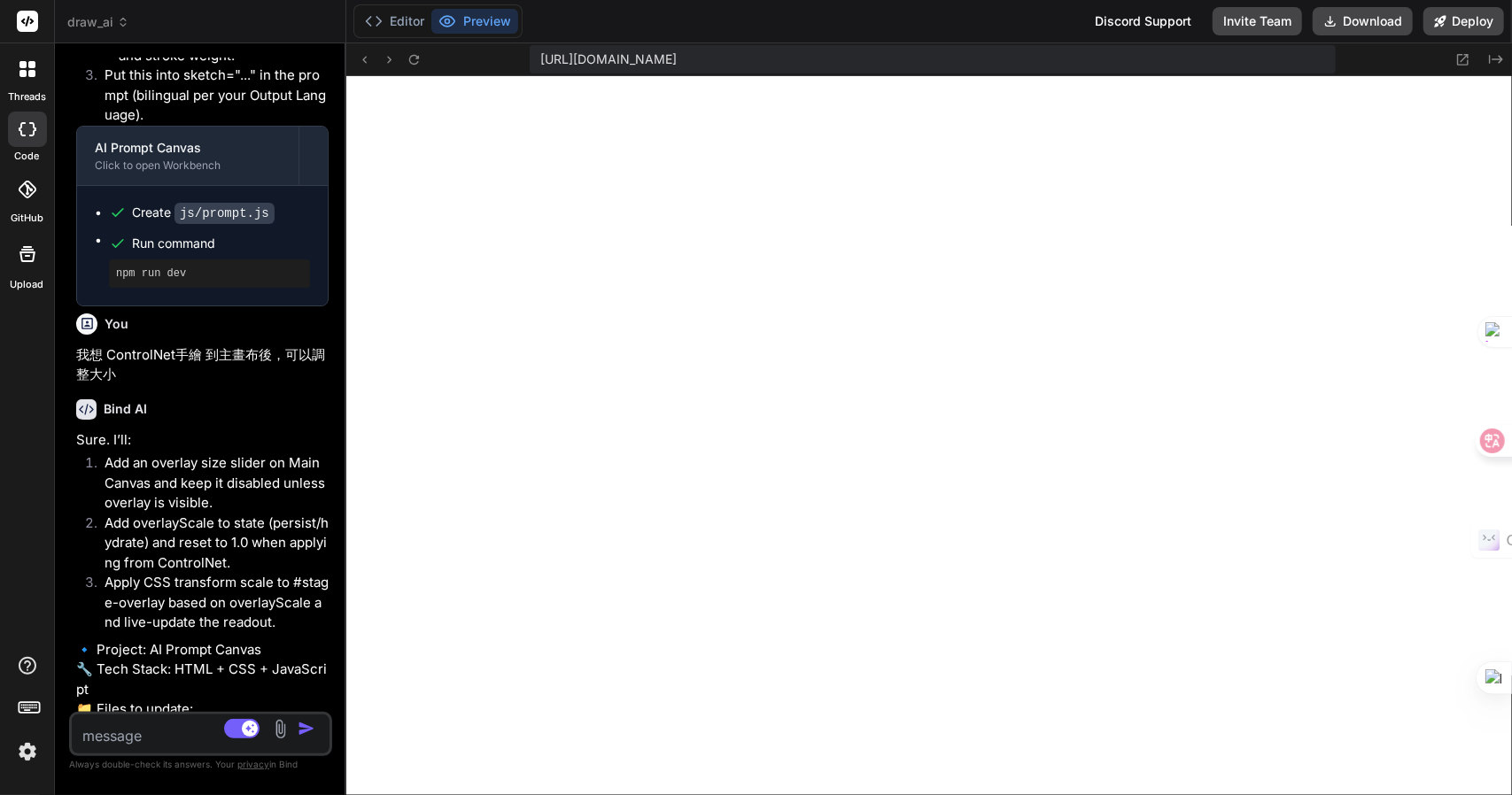
scroll to position [11469, 0]
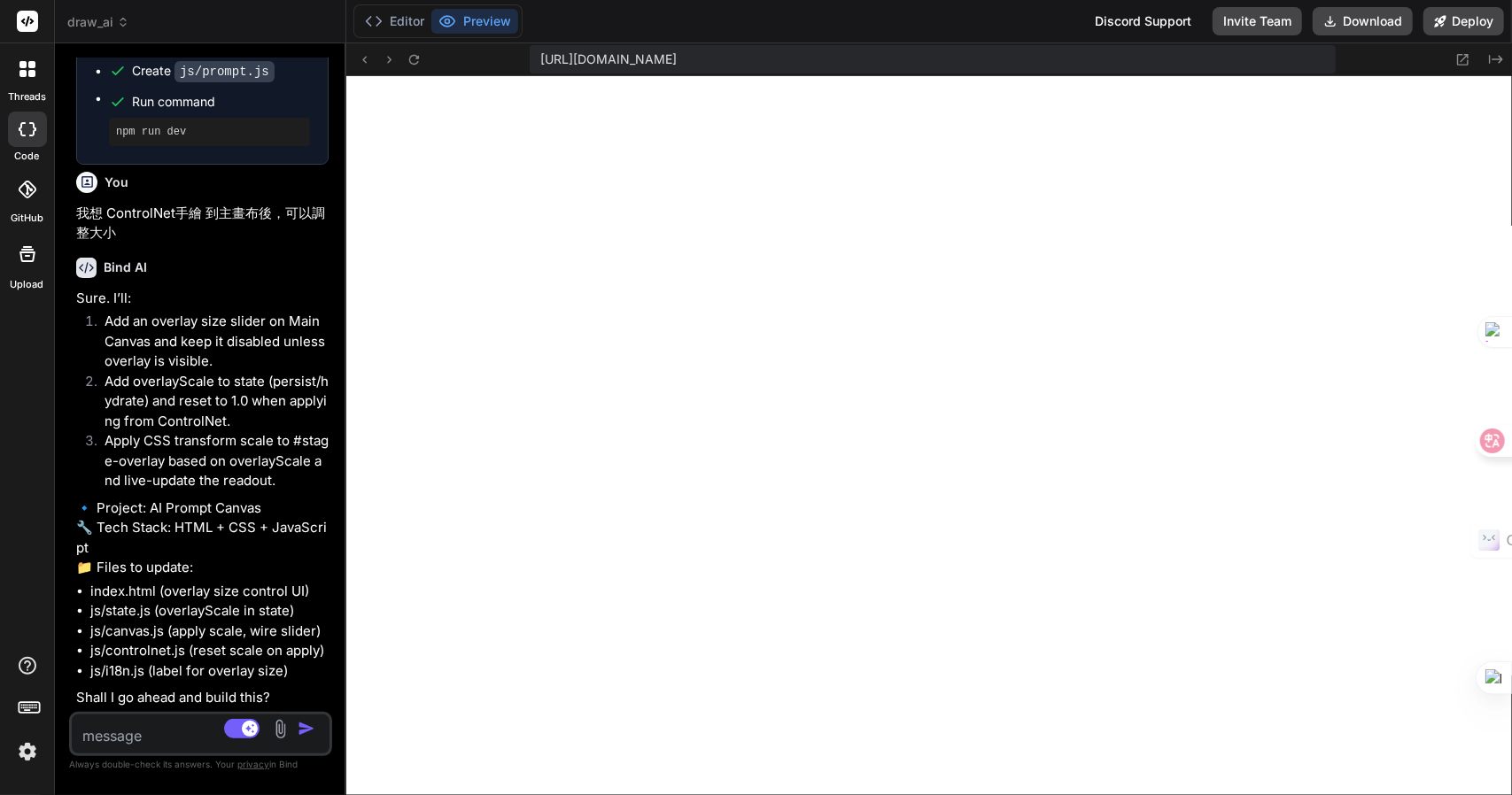
click at [150, 725] on textarea at bounding box center [179, 730] width 215 height 31
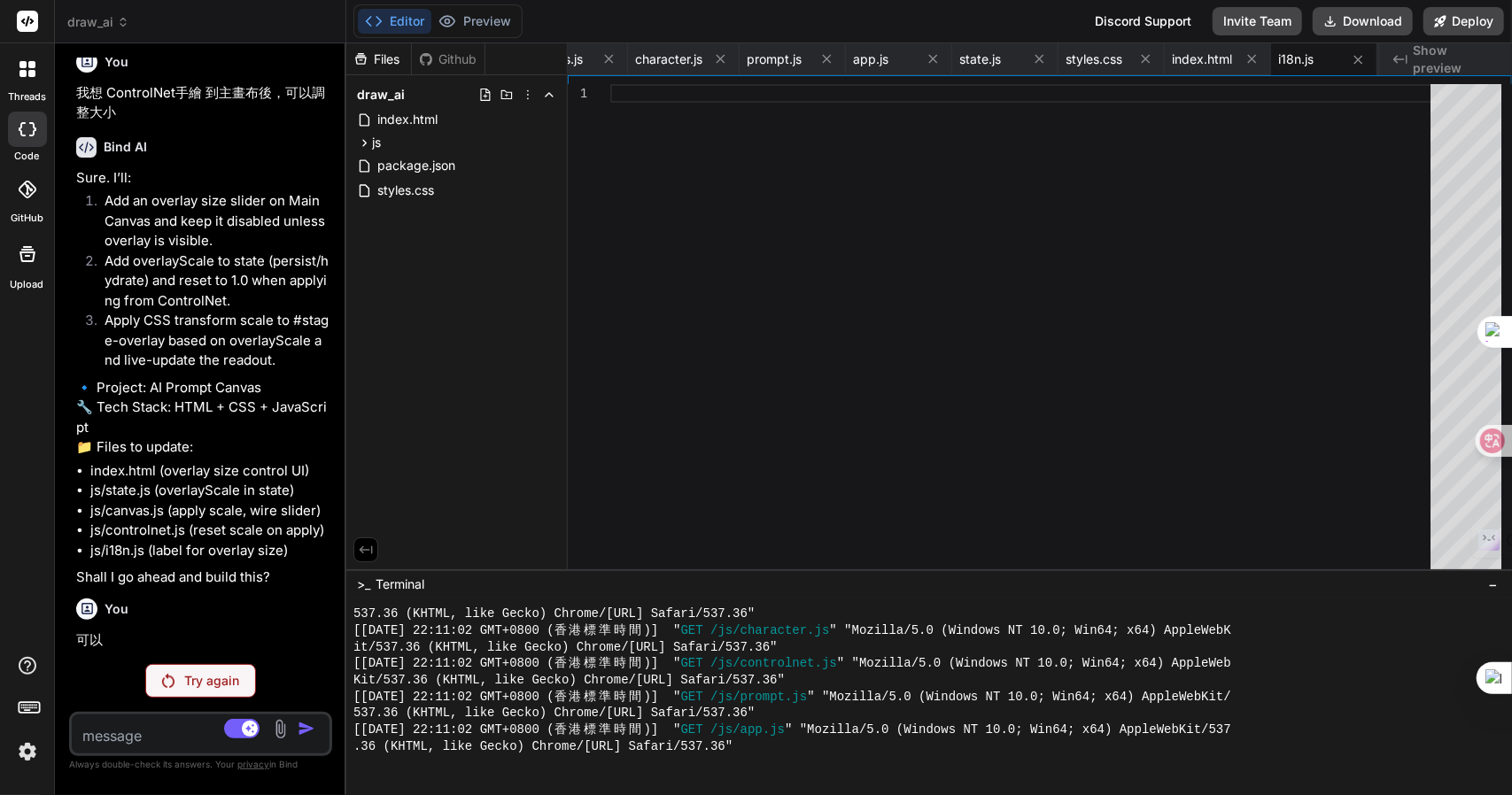
scroll to position [11604, 0]
